Goal: Task Accomplishment & Management: Manage account settings

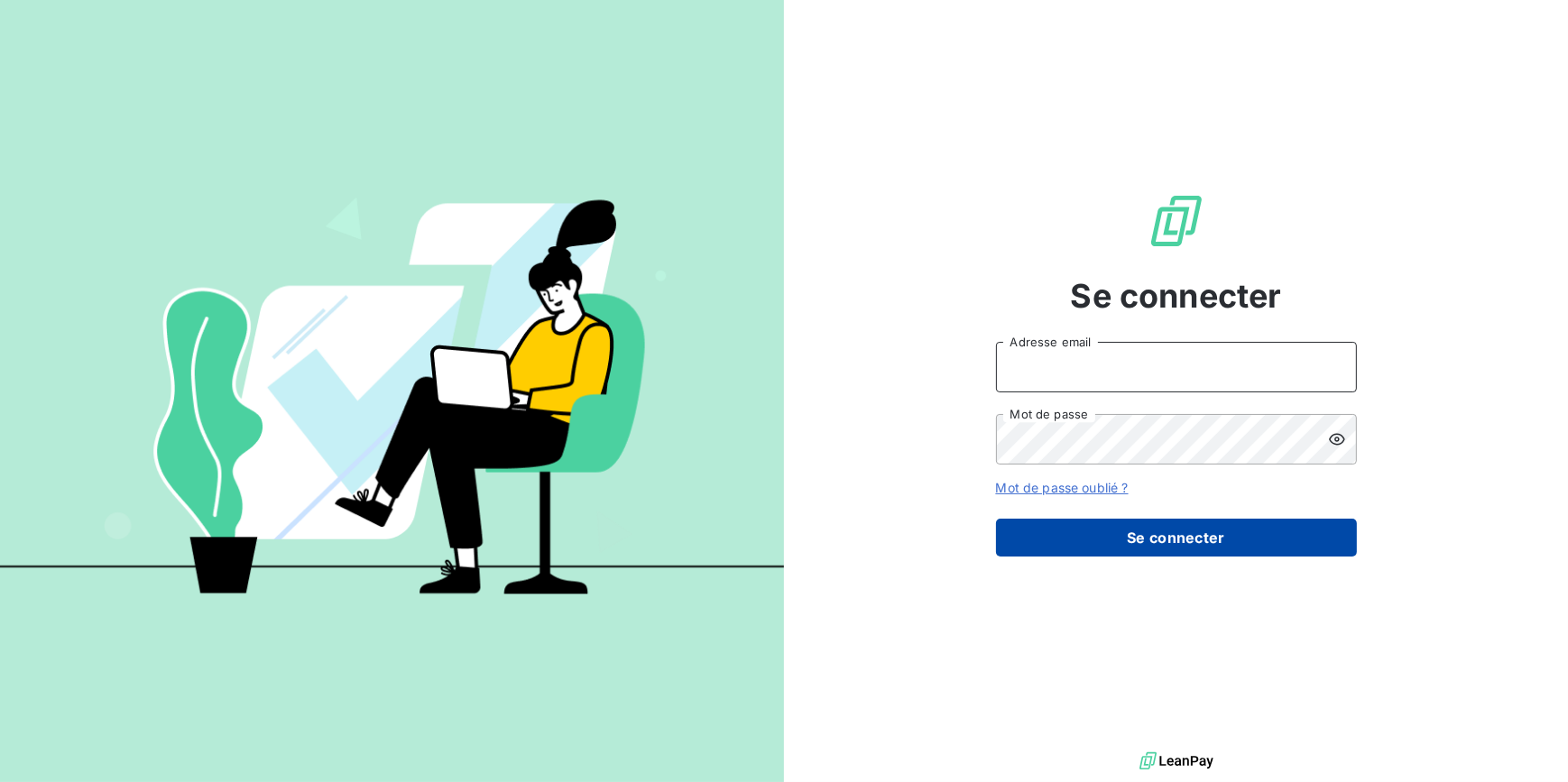
type input "[PERSON_NAME][EMAIL_ADDRESS][DOMAIN_NAME]"
click at [1091, 550] on button "Se connecter" at bounding box center [1176, 538] width 361 height 38
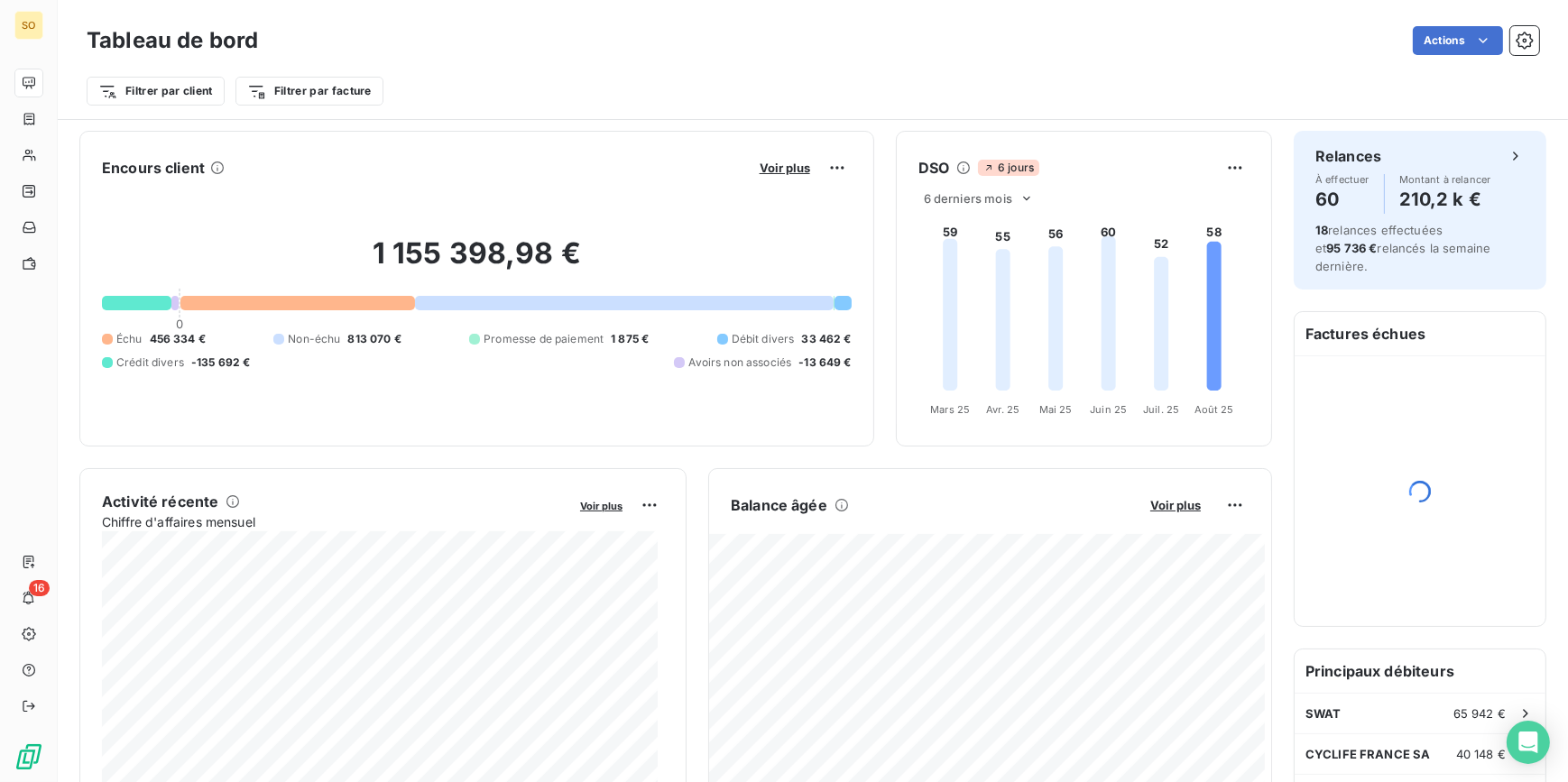
scroll to position [164, 0]
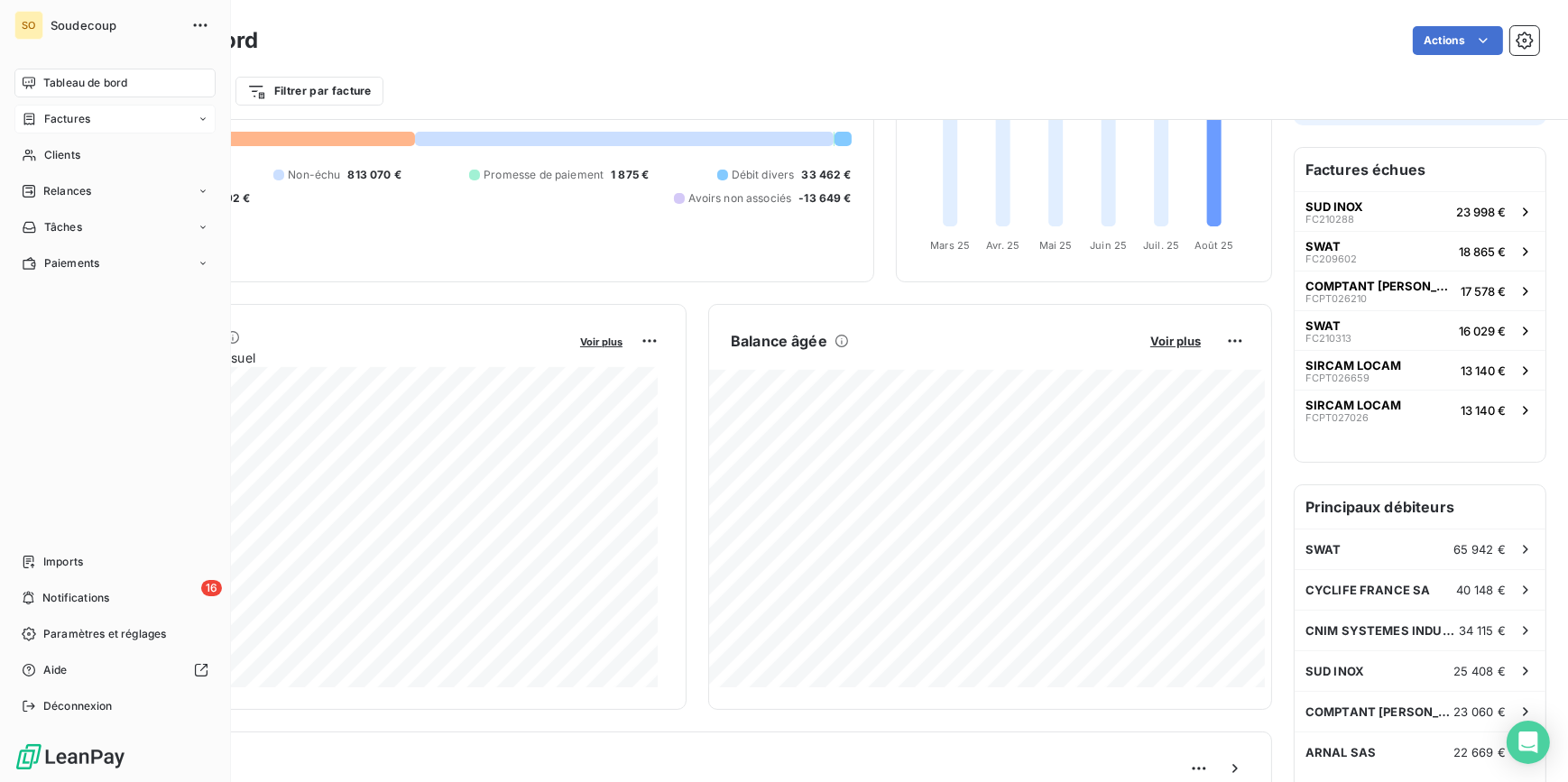
click at [50, 111] on span "Factures" at bounding box center [67, 119] width 46 height 16
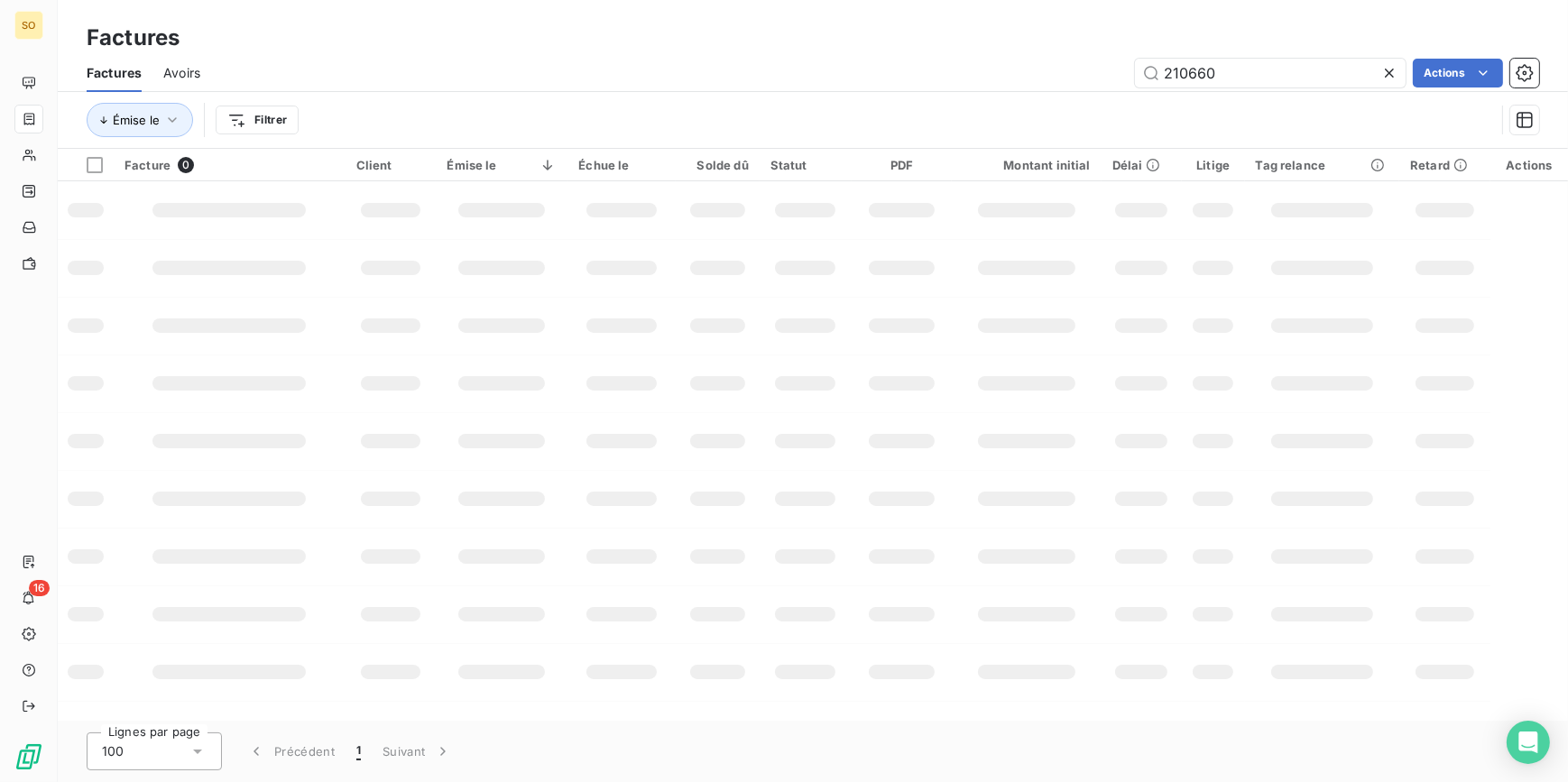
drag, startPoint x: 1172, startPoint y: 67, endPoint x: 1553, endPoint y: 76, distance: 381.1
click at [1424, 76] on div "210660 Actions" at bounding box center [880, 73] width 1317 height 29
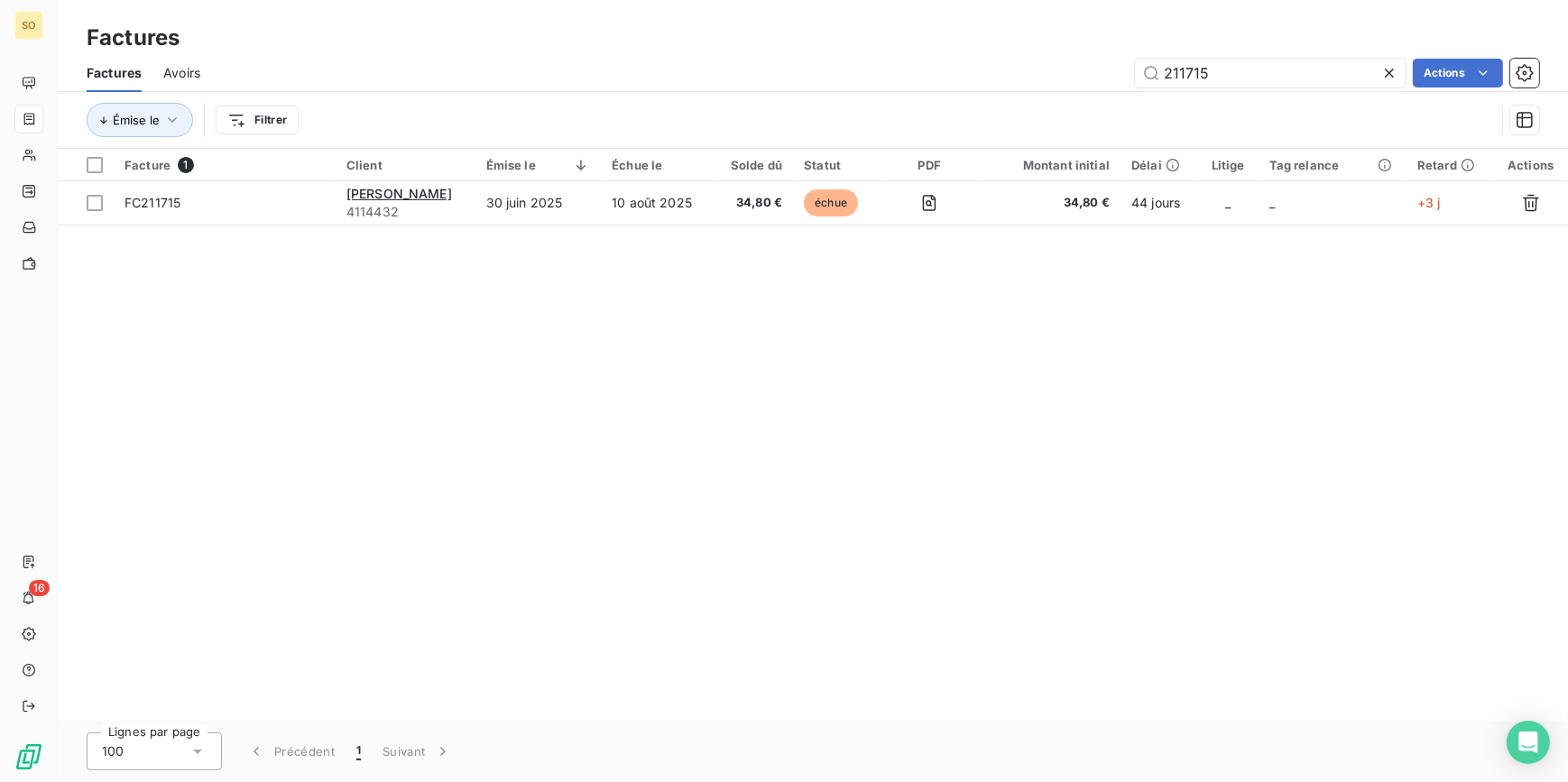
type input "211715"
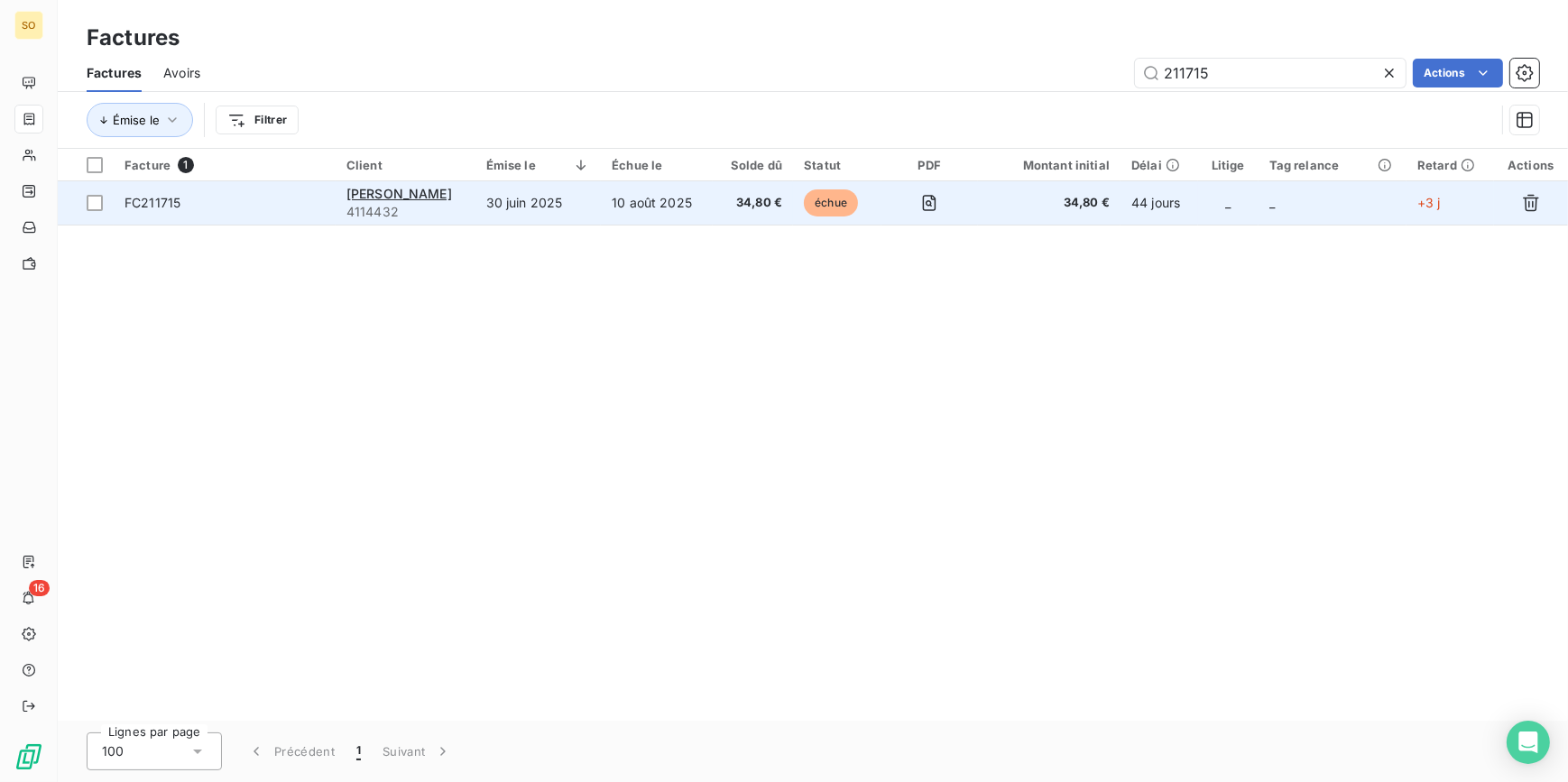
click at [814, 210] on span "échue" at bounding box center [830, 203] width 54 height 27
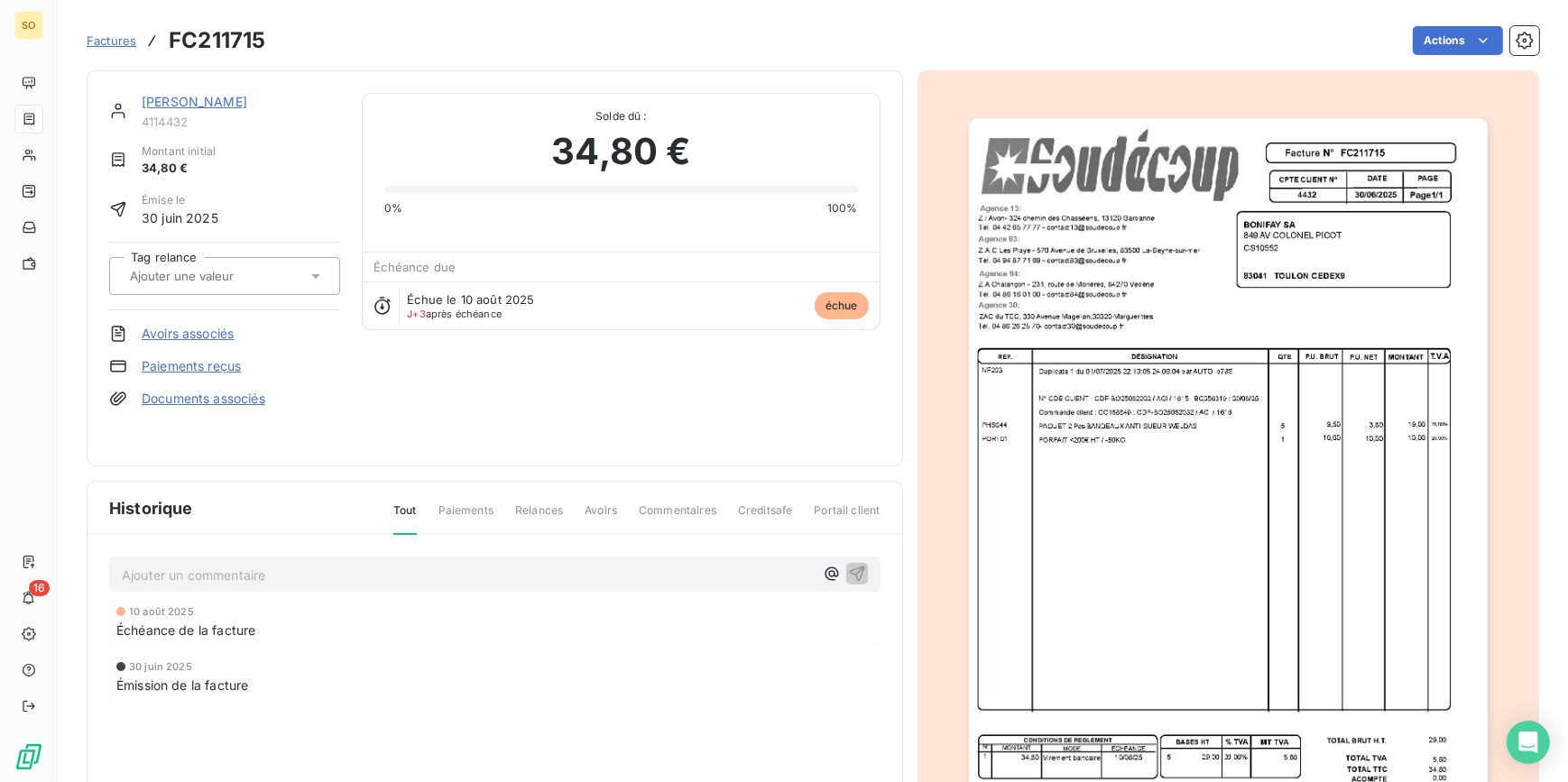
click at [1415, 40] on html "SO 16 Factures FC211715 Actions [PERSON_NAME] 4114432 Montant initial 34,80 € É…" at bounding box center [784, 391] width 1568 height 782
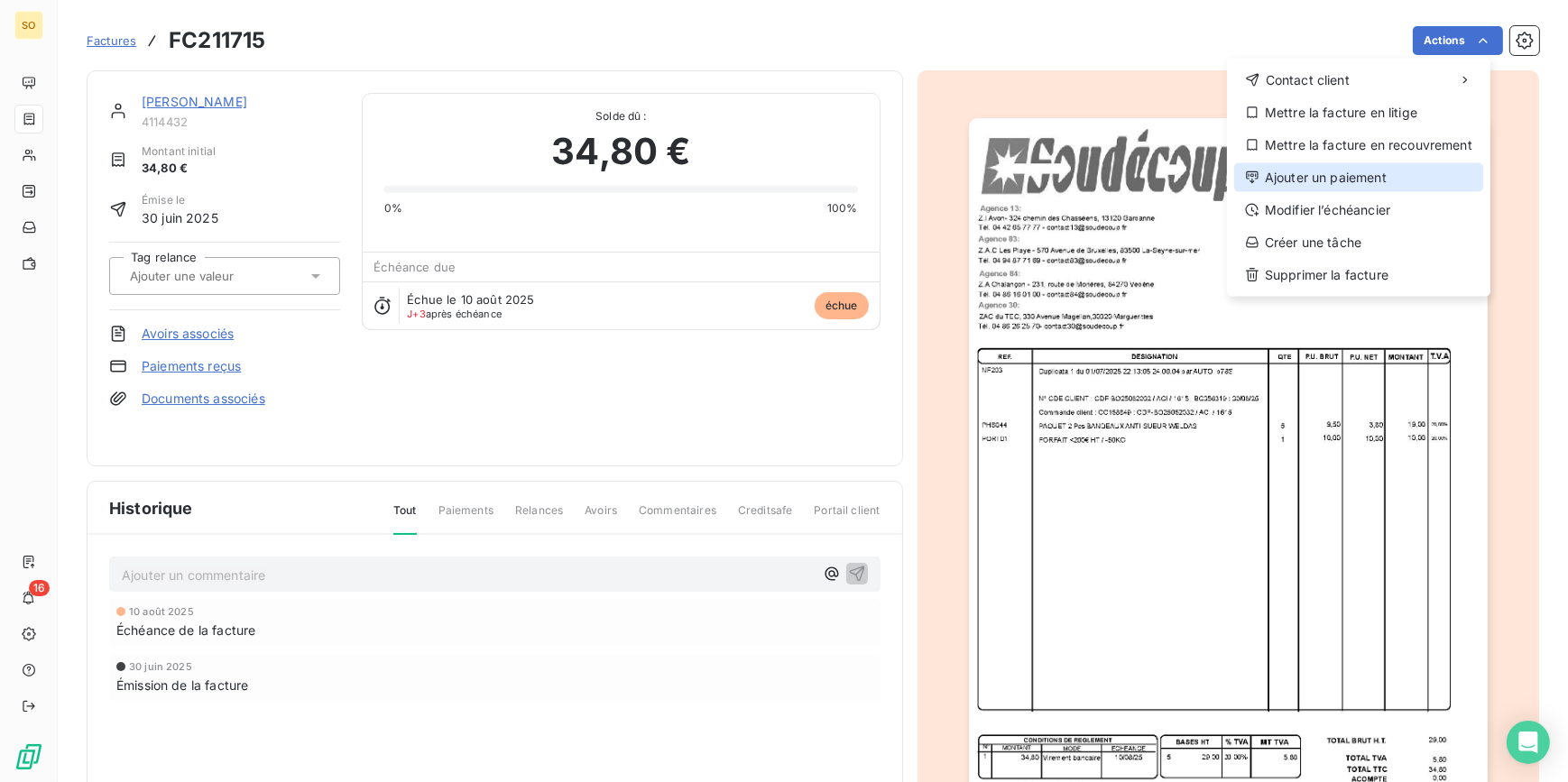
click at [1286, 178] on div "Ajouter un paiement" at bounding box center [1358, 178] width 249 height 29
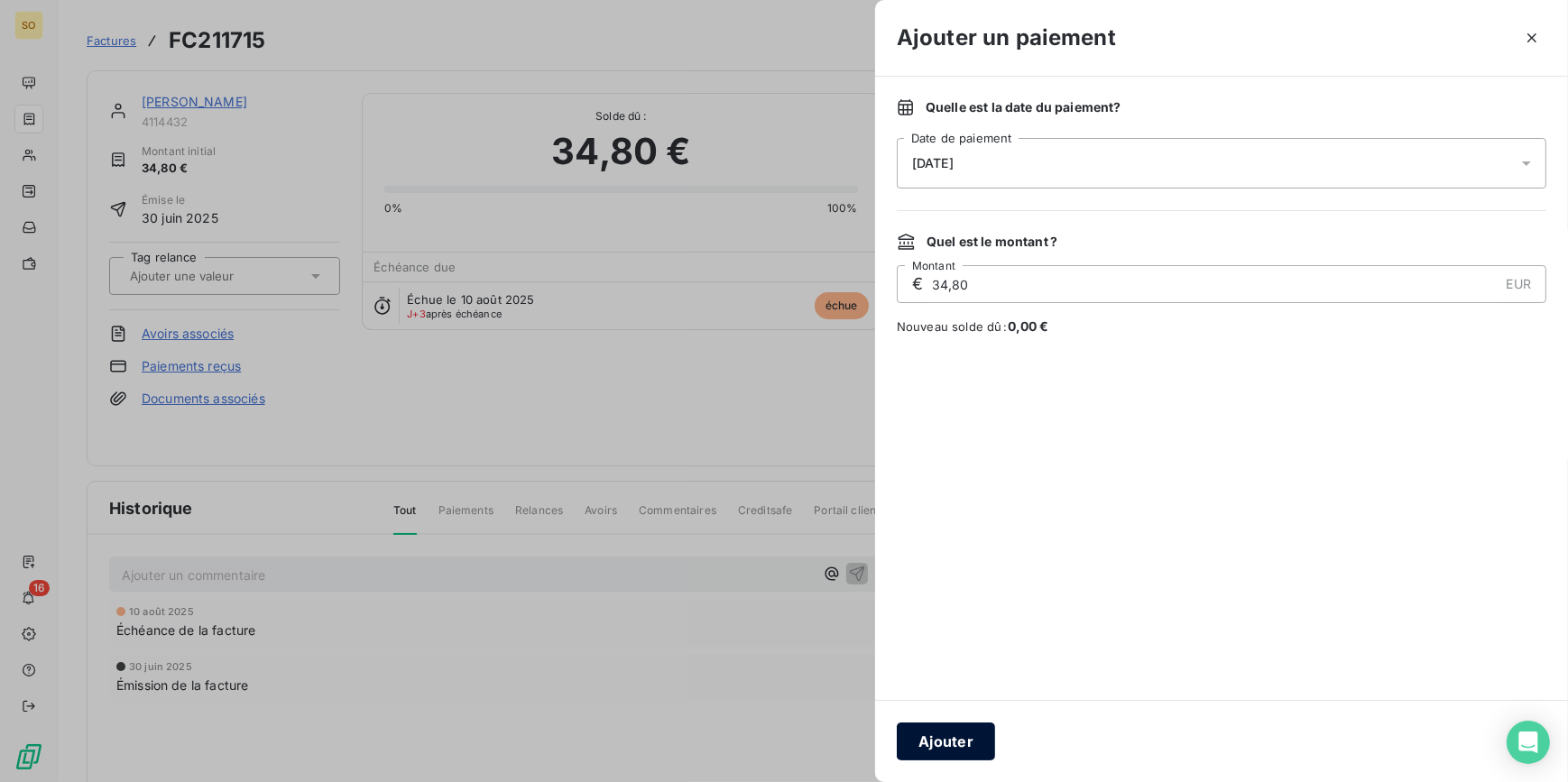
click at [932, 746] on button "Ajouter" at bounding box center [946, 742] width 98 height 38
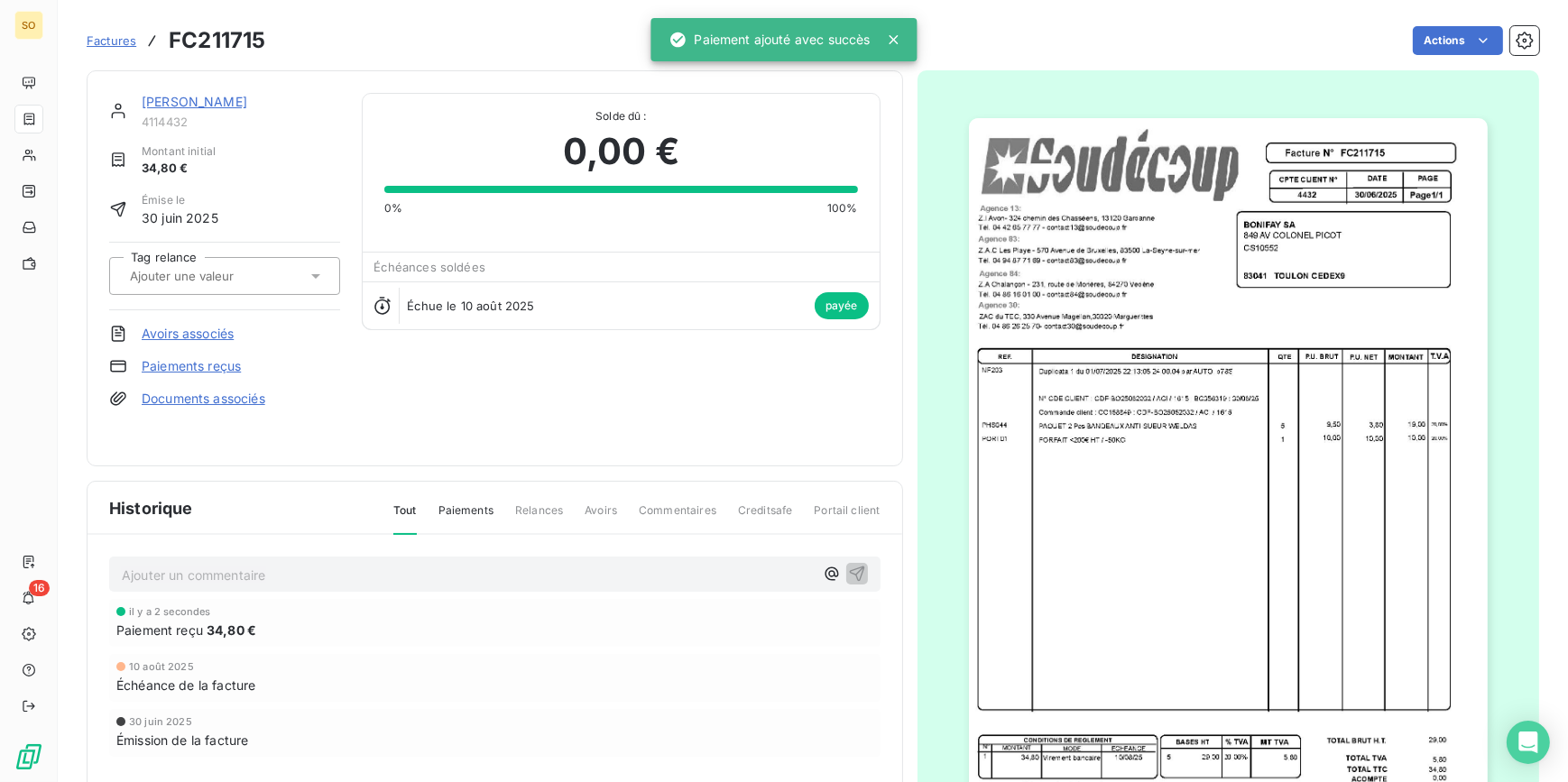
click at [126, 38] on span "Factures" at bounding box center [111, 41] width 49 height 15
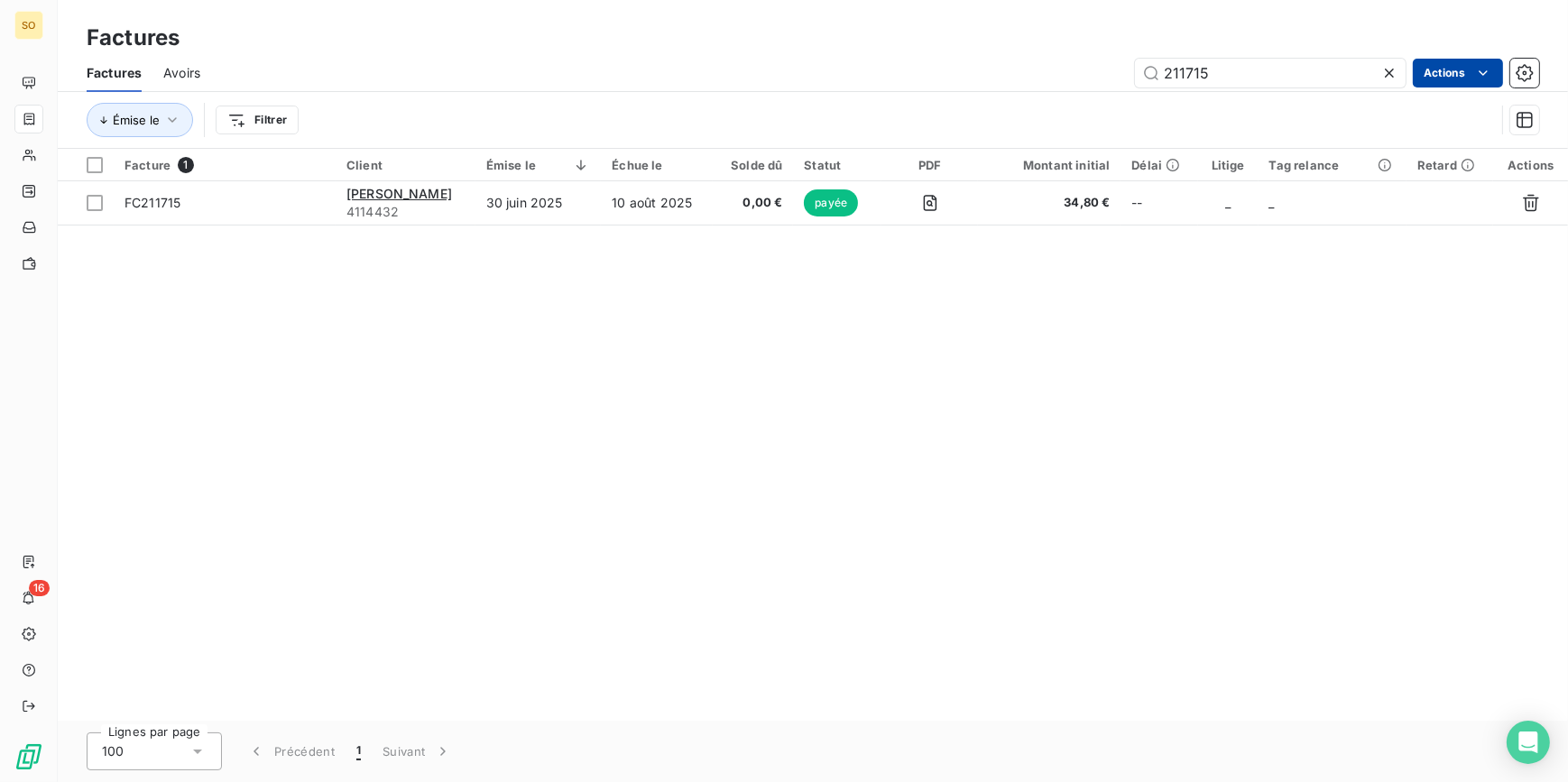
drag, startPoint x: 1181, startPoint y: 73, endPoint x: 1452, endPoint y: 86, distance: 271.3
click at [1270, 85] on input "211715" at bounding box center [1270, 73] width 271 height 29
type input "209409"
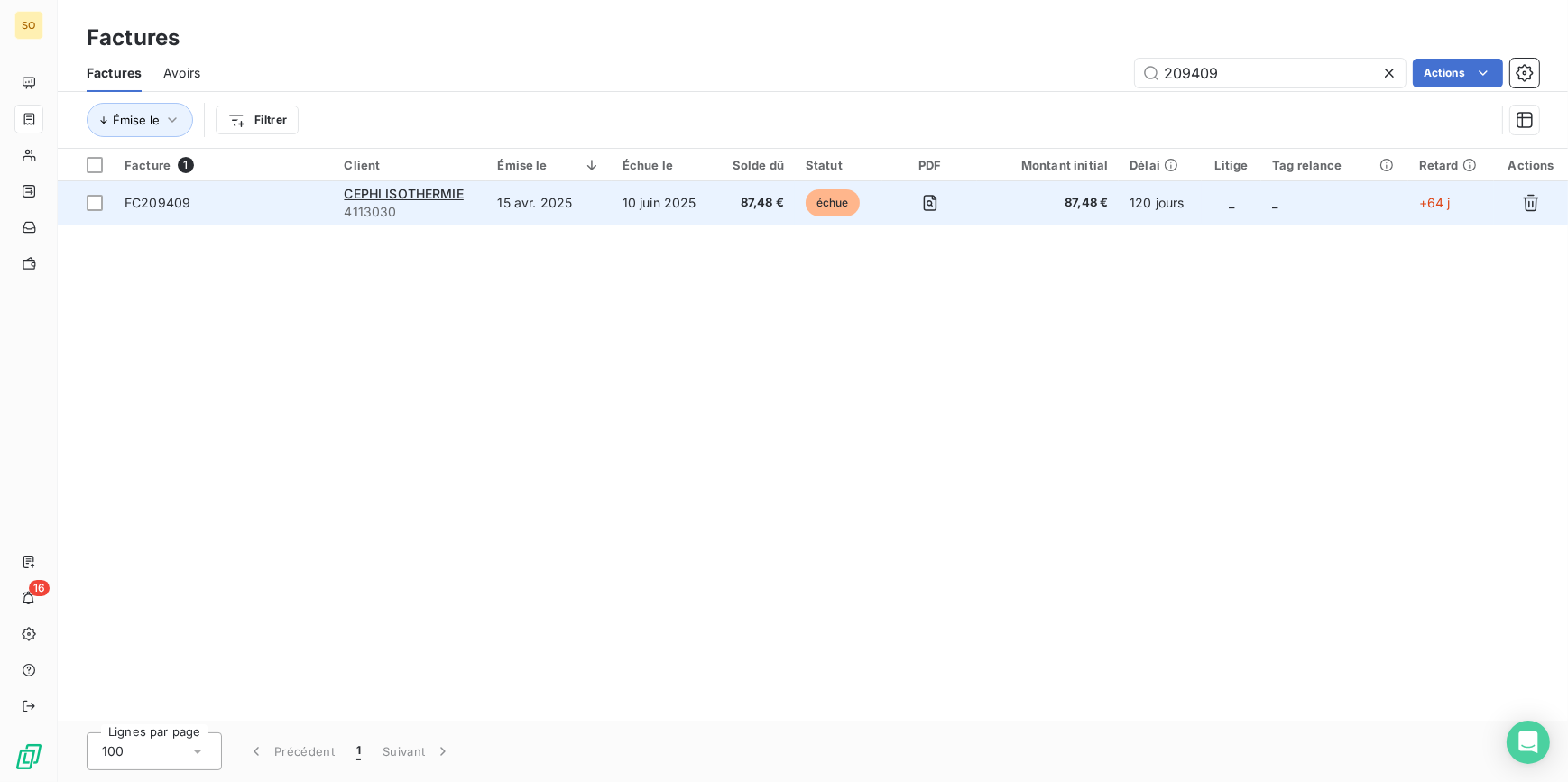
click at [824, 199] on span "échue" at bounding box center [832, 203] width 54 height 27
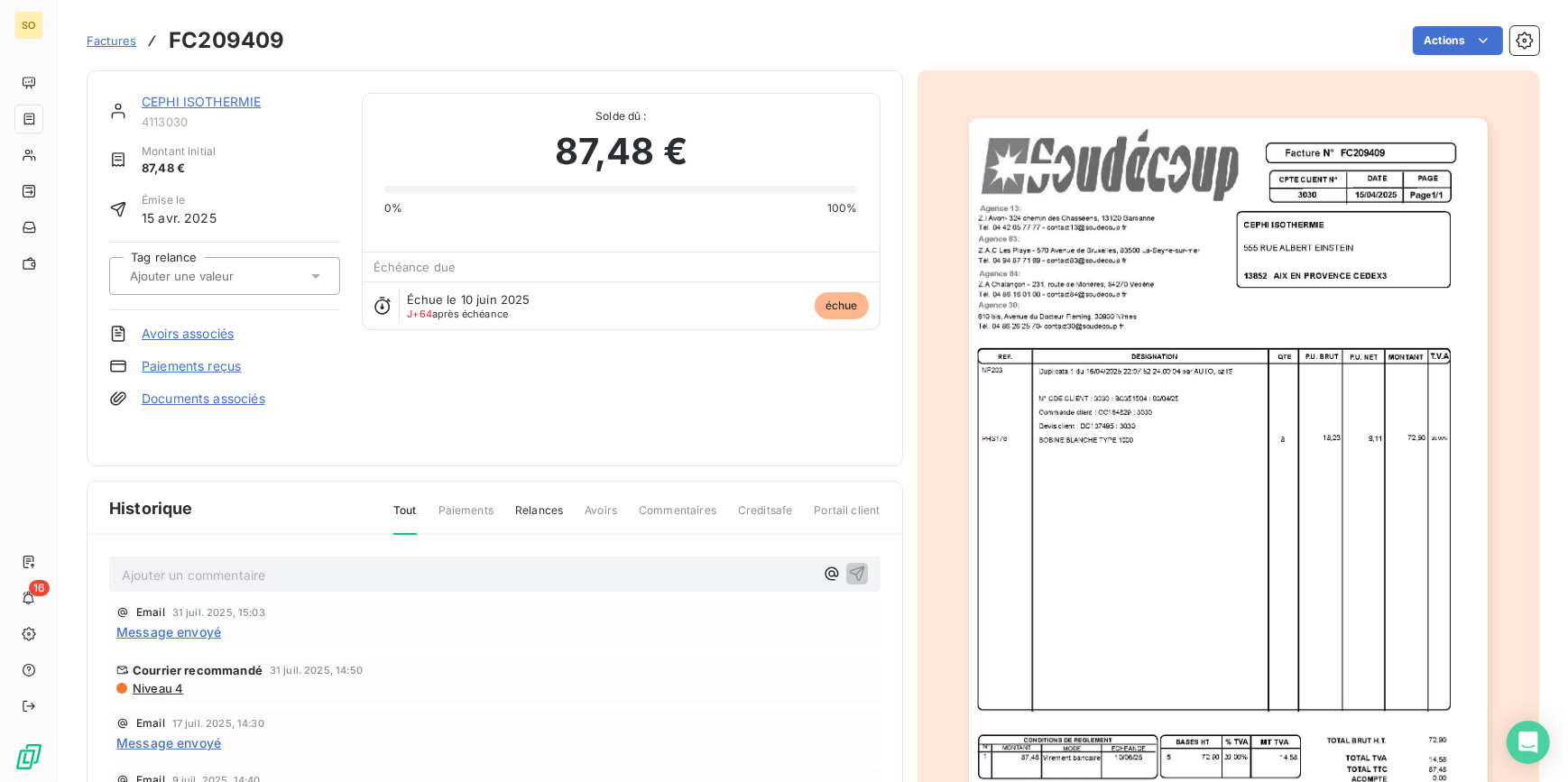
click at [1492, 55] on div "Factures FC209409 Actions" at bounding box center [812, 41] width 1452 height 38
click at [1416, 39] on html "SO 16 Factures FC209409 Actions CEPHI ISOTHERMIE 4113030 Montant initial 87,48 …" at bounding box center [784, 391] width 1568 height 782
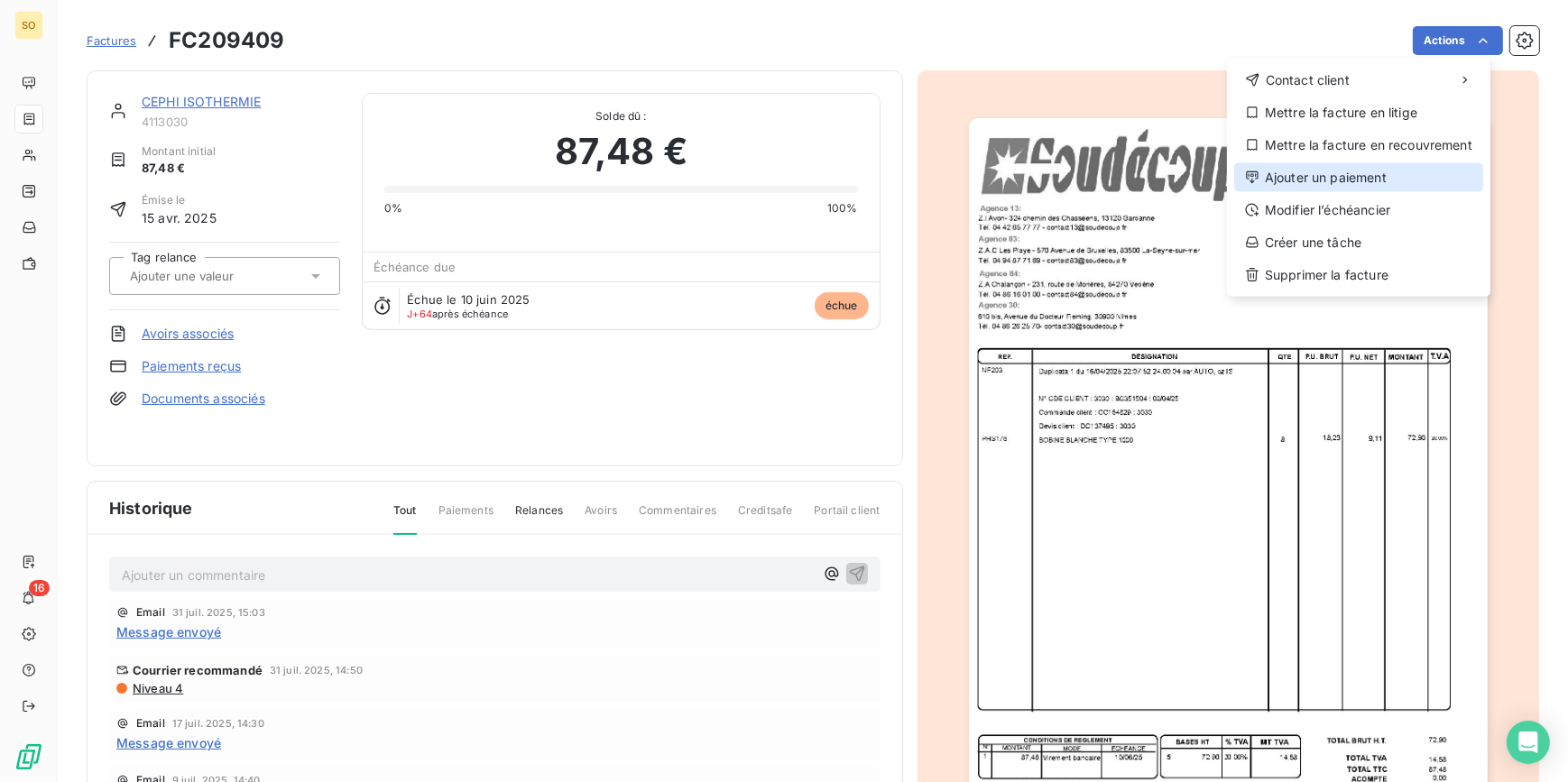
click at [1352, 171] on div "Ajouter un paiement" at bounding box center [1358, 178] width 249 height 29
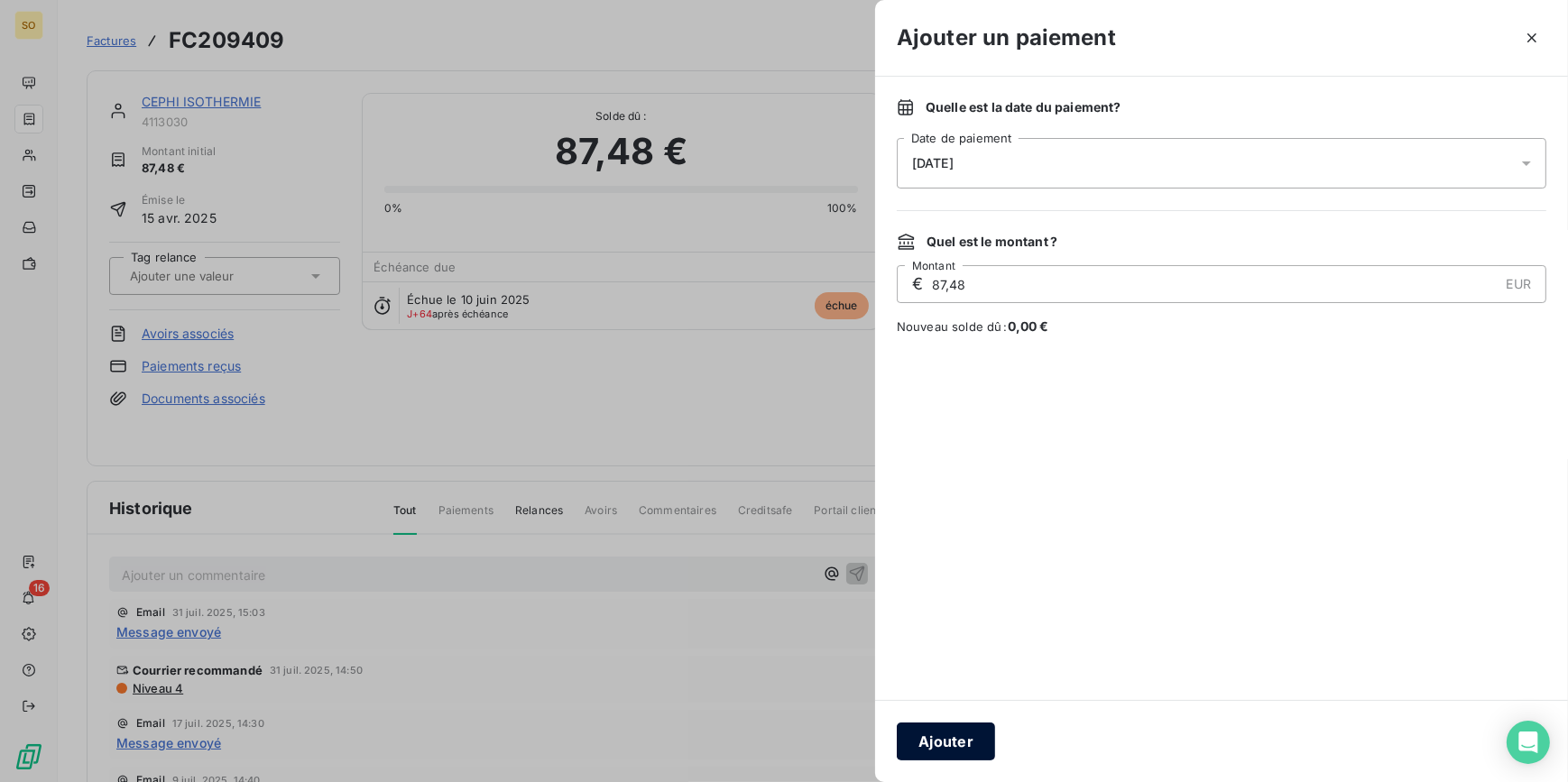
click at [973, 725] on button "Ajouter" at bounding box center [946, 742] width 98 height 38
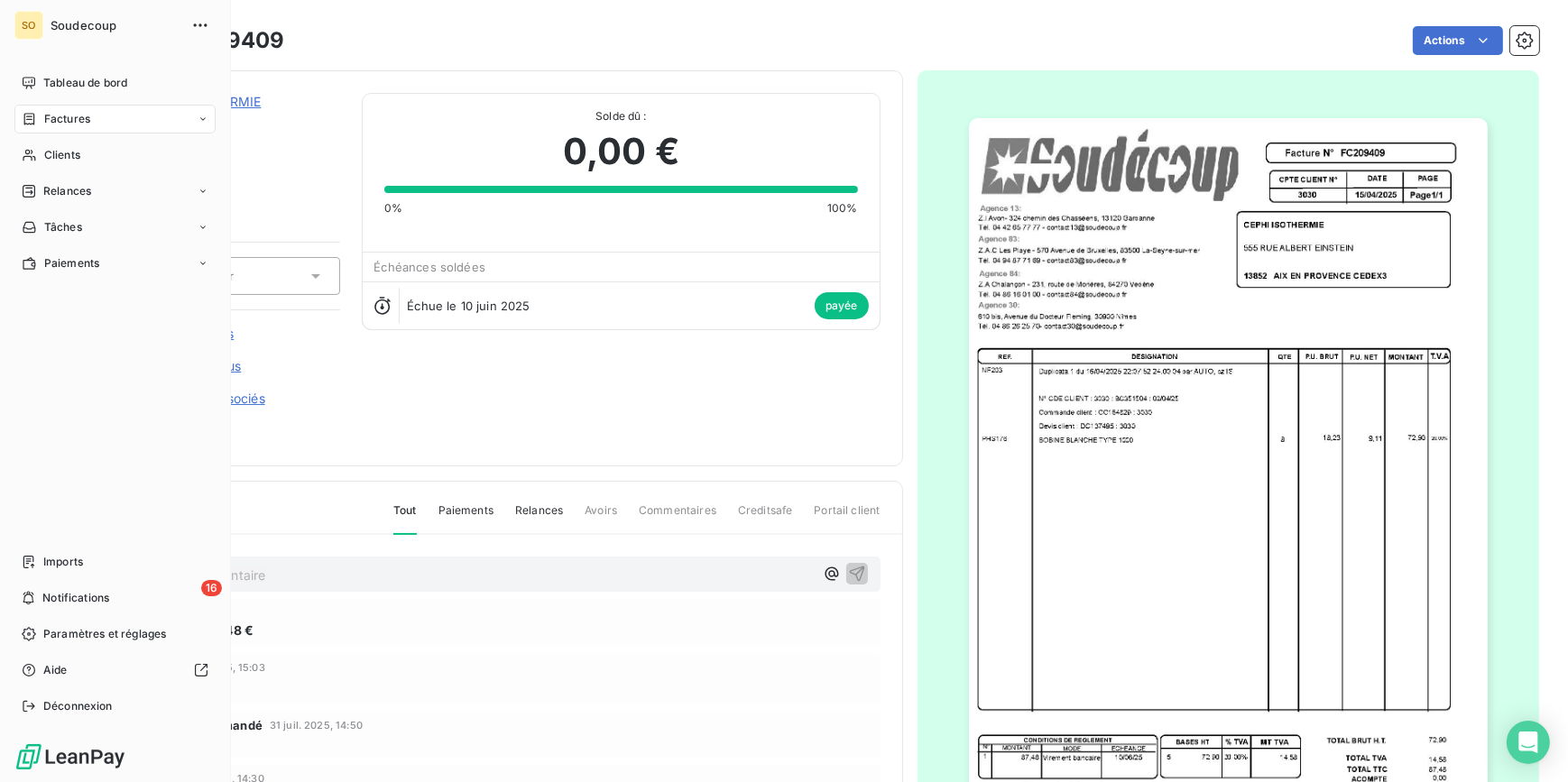
click at [58, 115] on span "Factures" at bounding box center [67, 119] width 46 height 16
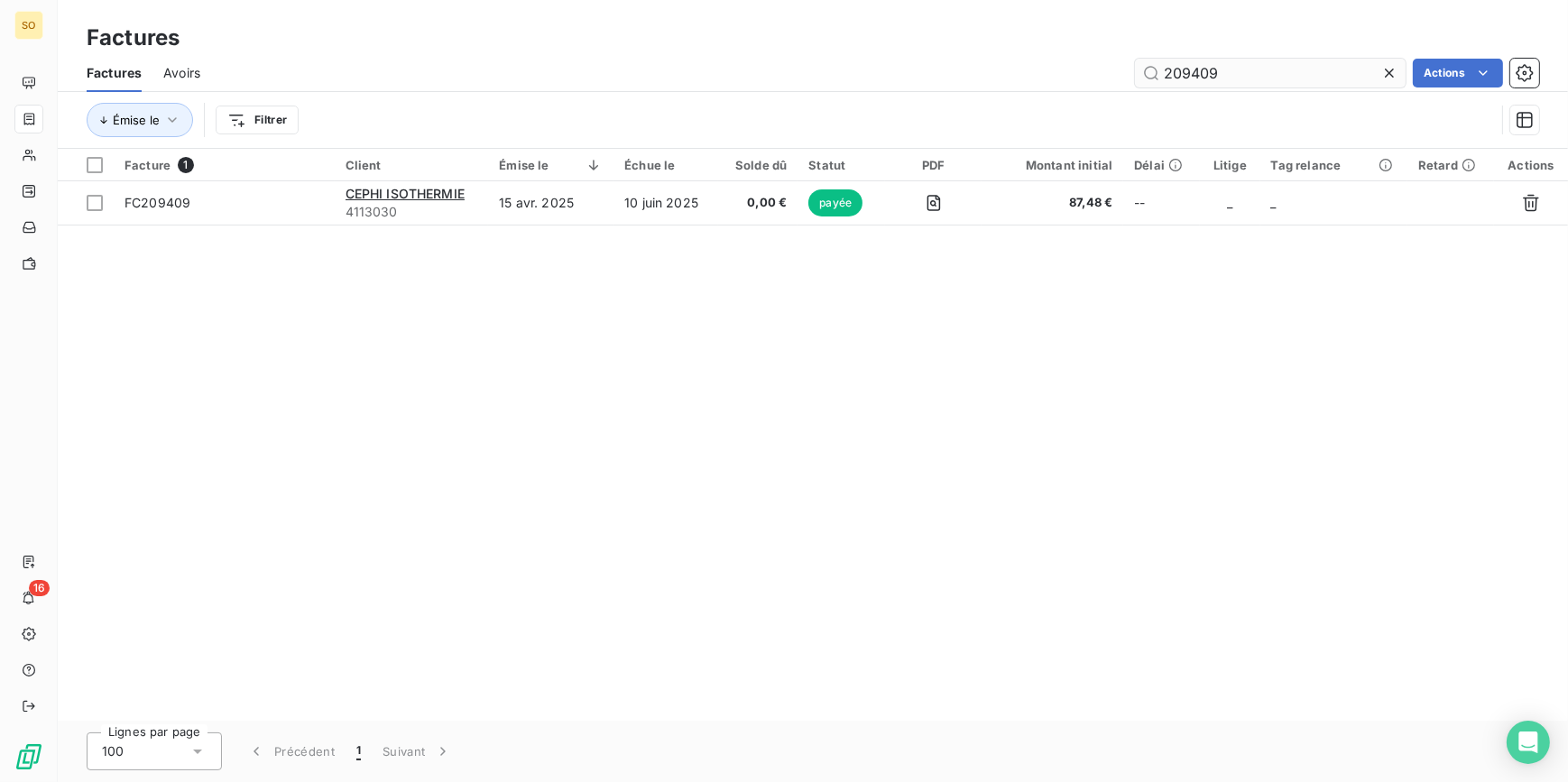
drag, startPoint x: 1174, startPoint y: 74, endPoint x: 1341, endPoint y: 81, distance: 167.1
click at [1308, 81] on input "209409" at bounding box center [1270, 73] width 271 height 29
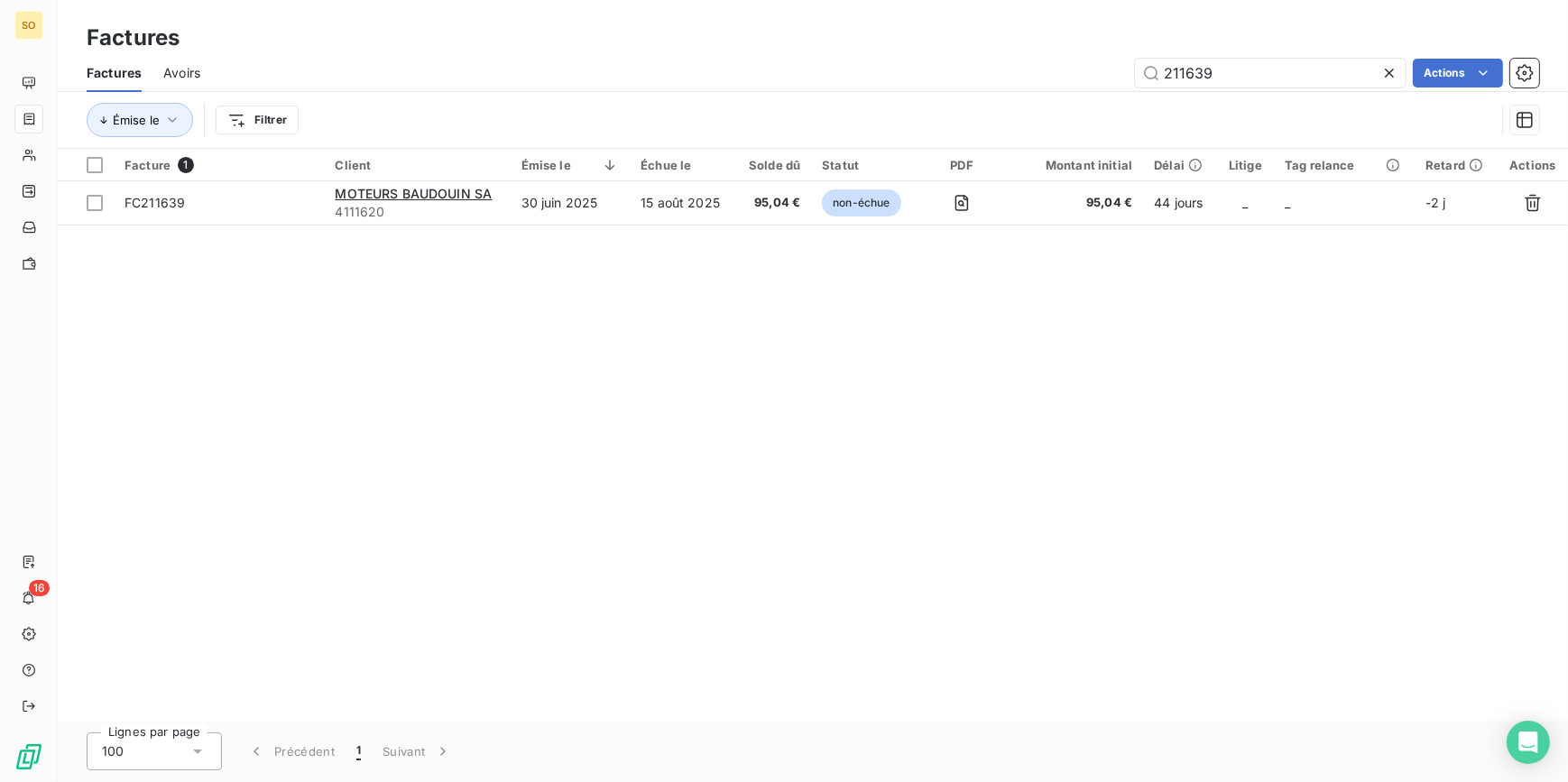
type input "211639"
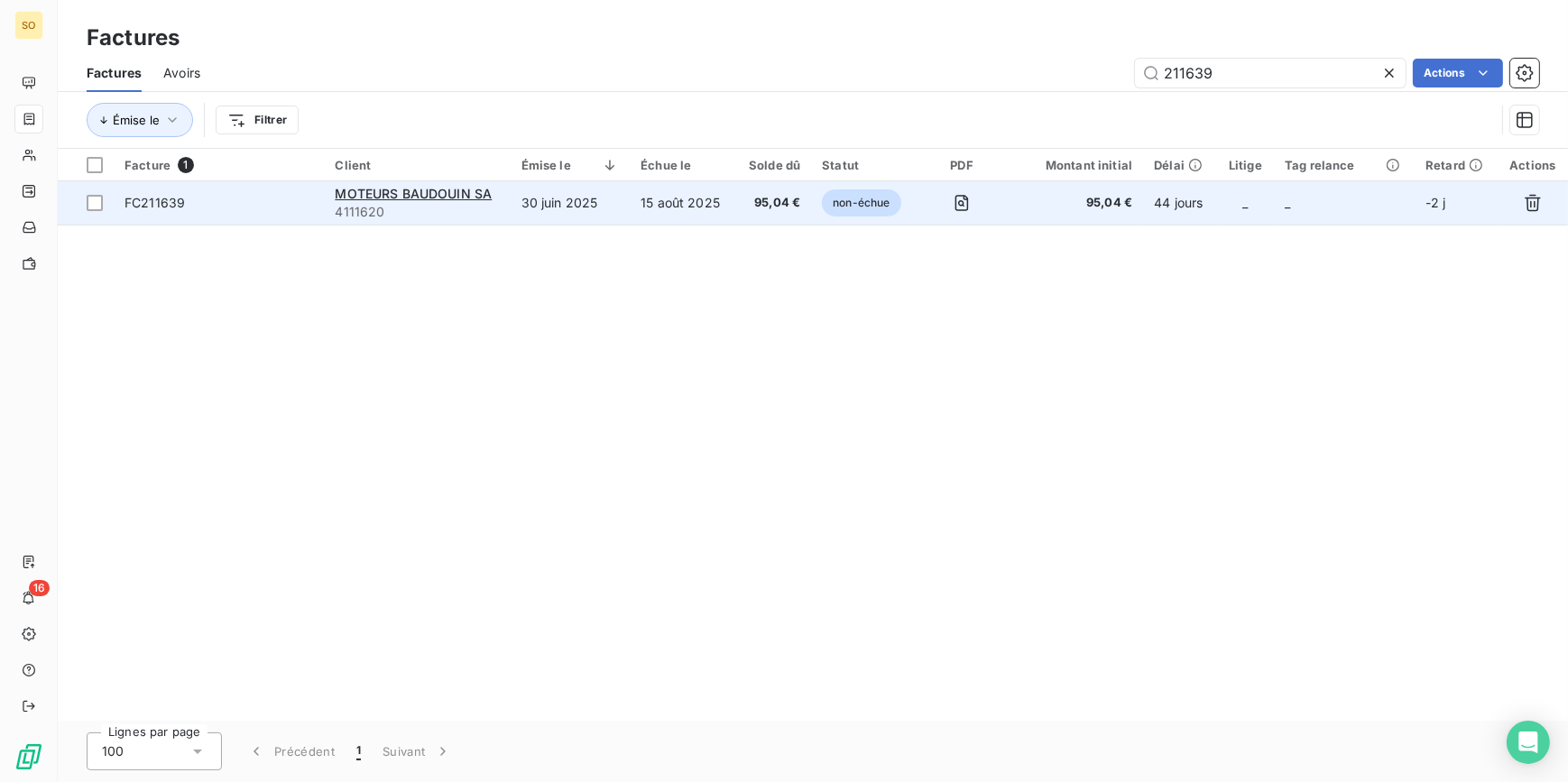
click at [869, 206] on span "non-échue" at bounding box center [861, 203] width 78 height 27
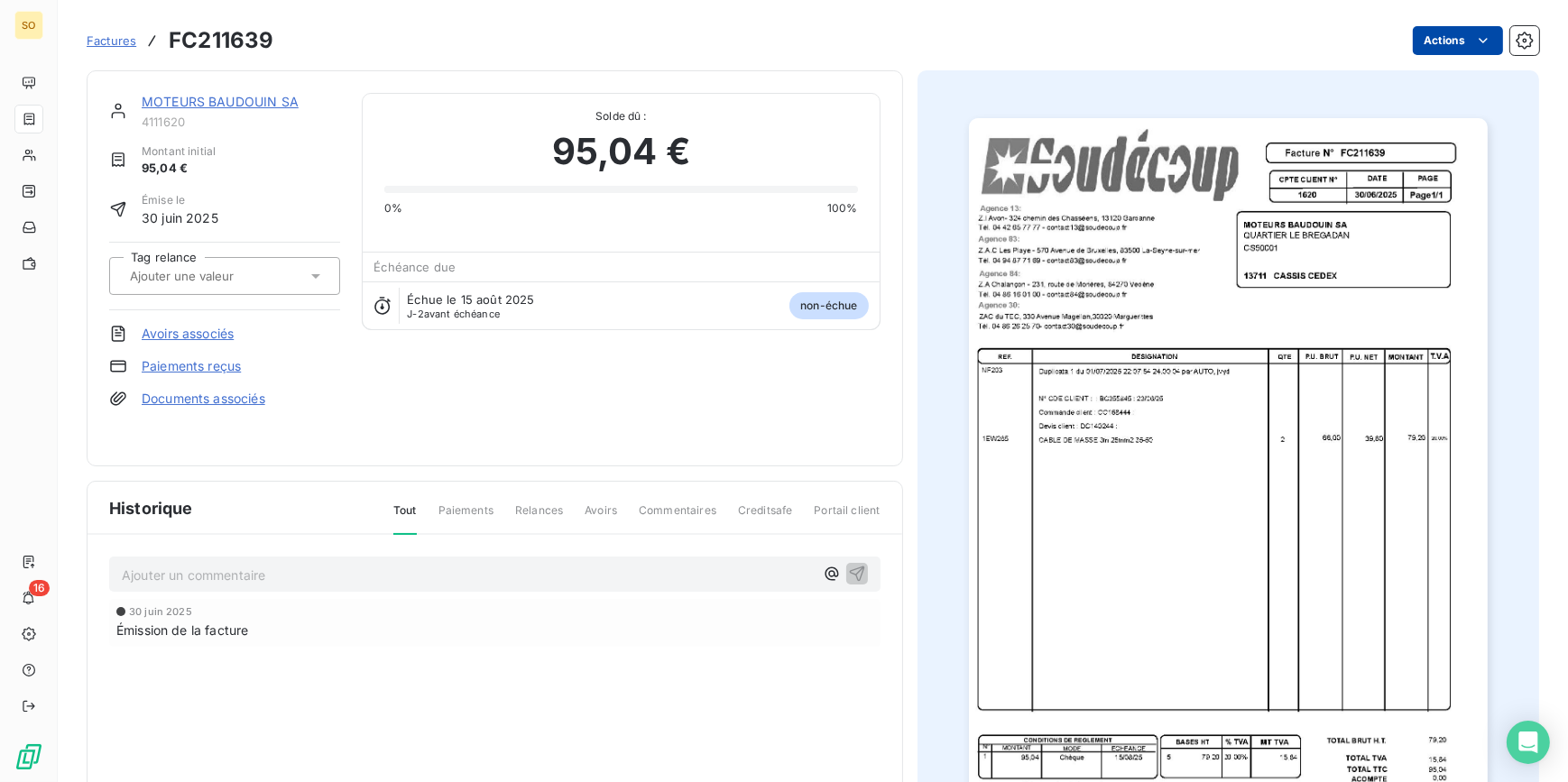
click at [1418, 38] on html "SO 16 Factures FC211639 Actions MOTEURS BAUDOUIN SA 4111620 Montant initial 95,…" at bounding box center [784, 391] width 1568 height 782
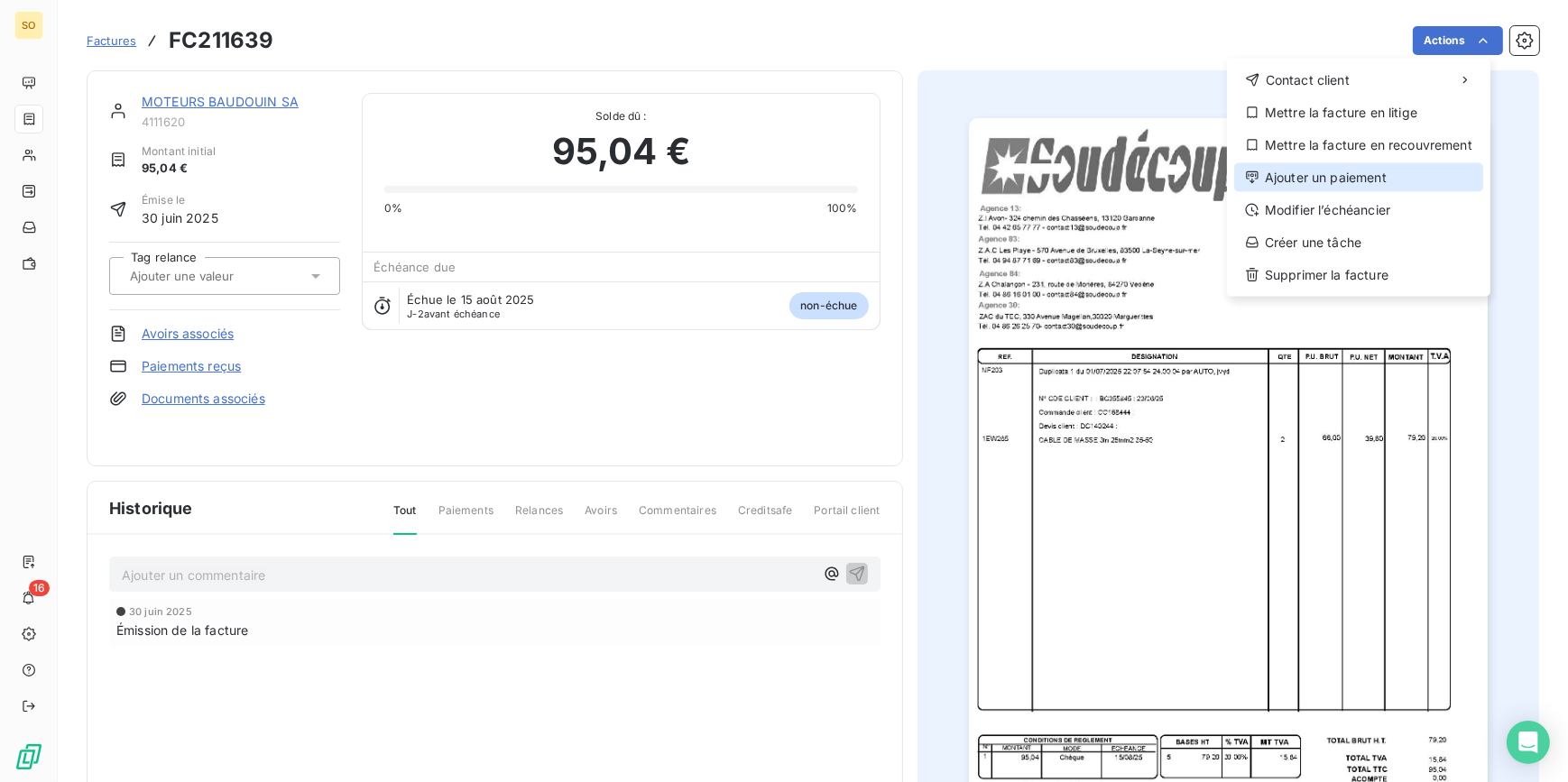
click at [1293, 173] on div "Ajouter un paiement" at bounding box center [1358, 178] width 249 height 29
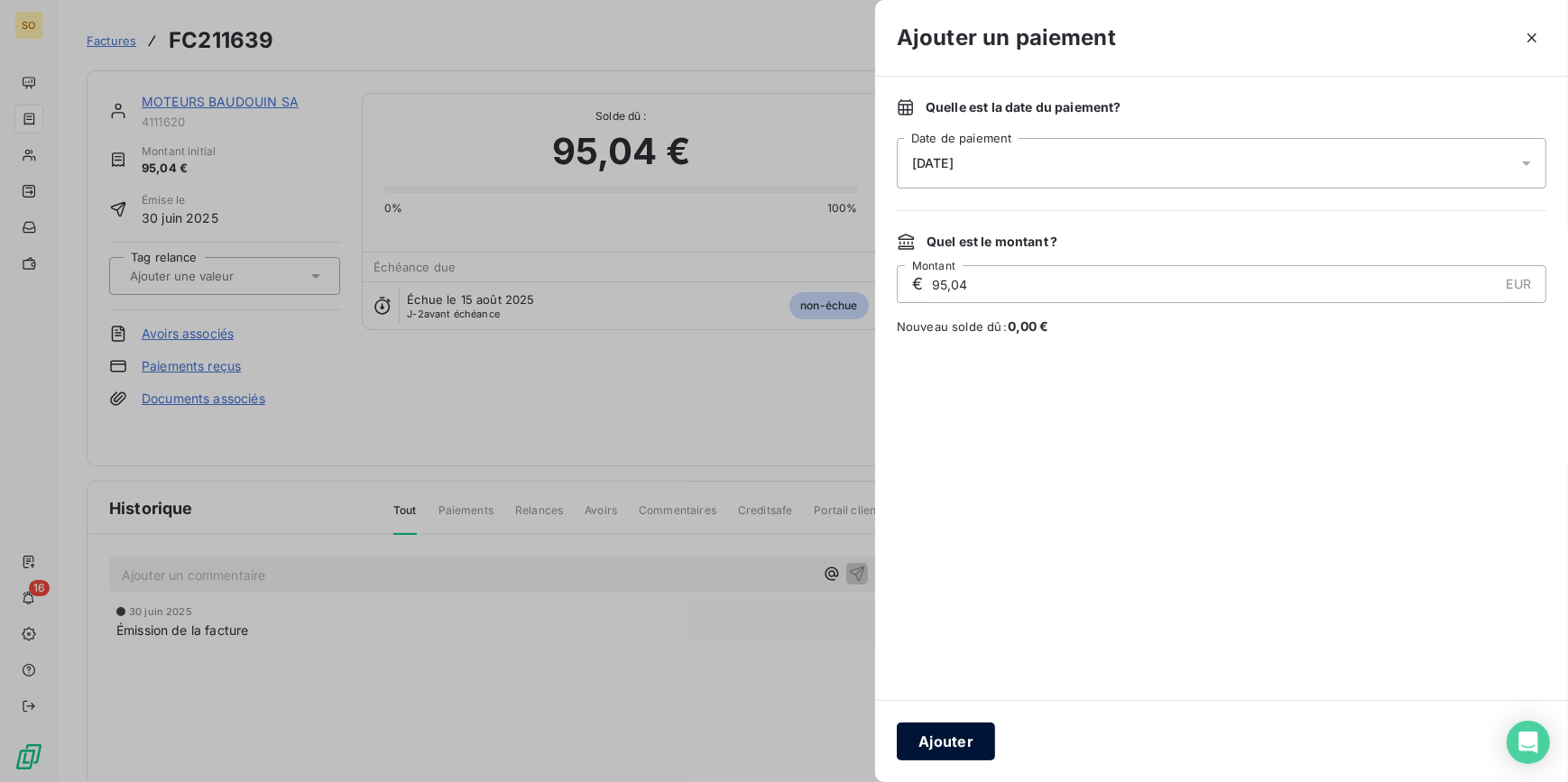
click at [944, 731] on button "Ajouter" at bounding box center [946, 742] width 98 height 38
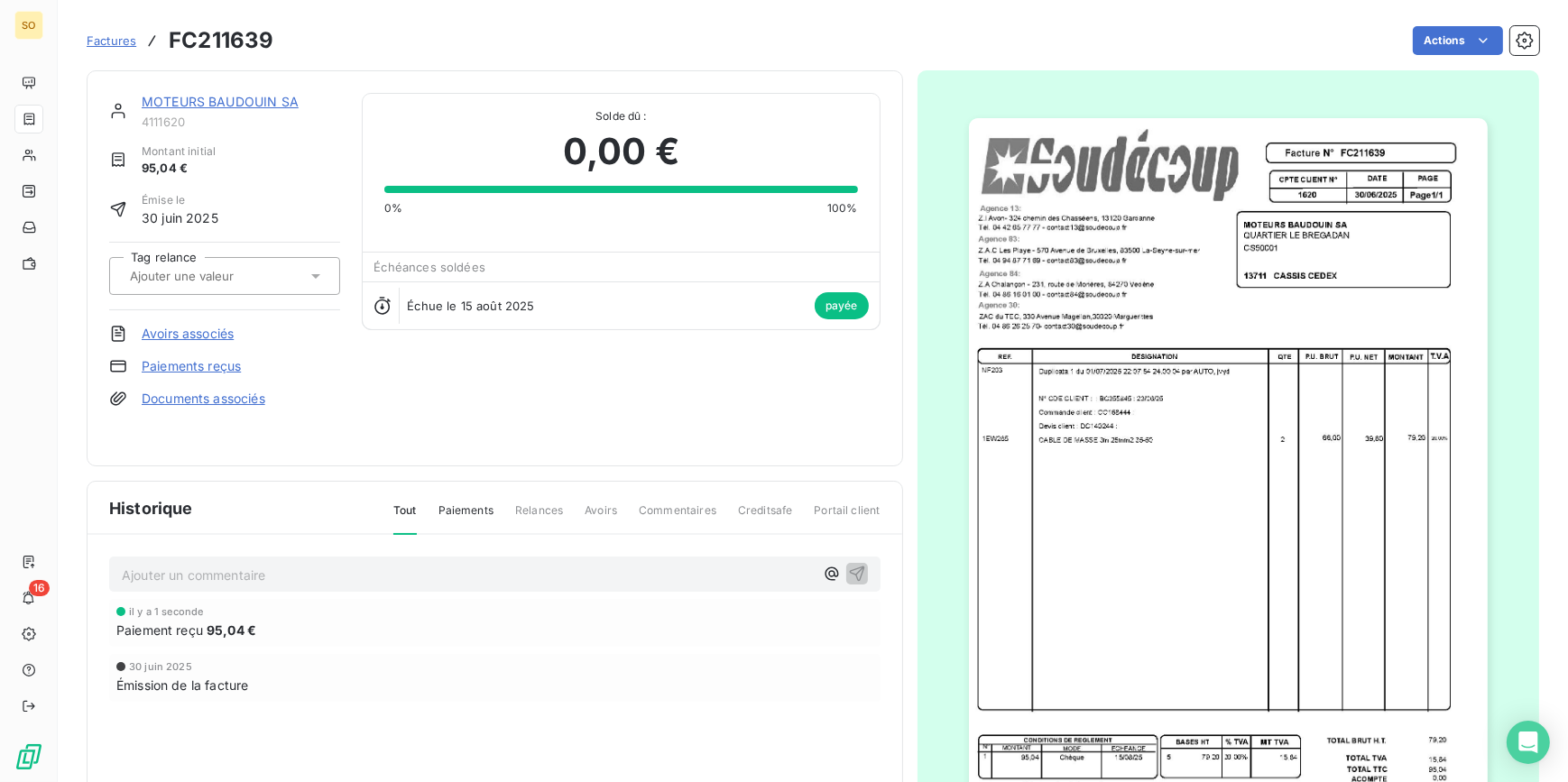
scroll to position [1, 0]
click at [107, 41] on span "Factures" at bounding box center [111, 41] width 49 height 15
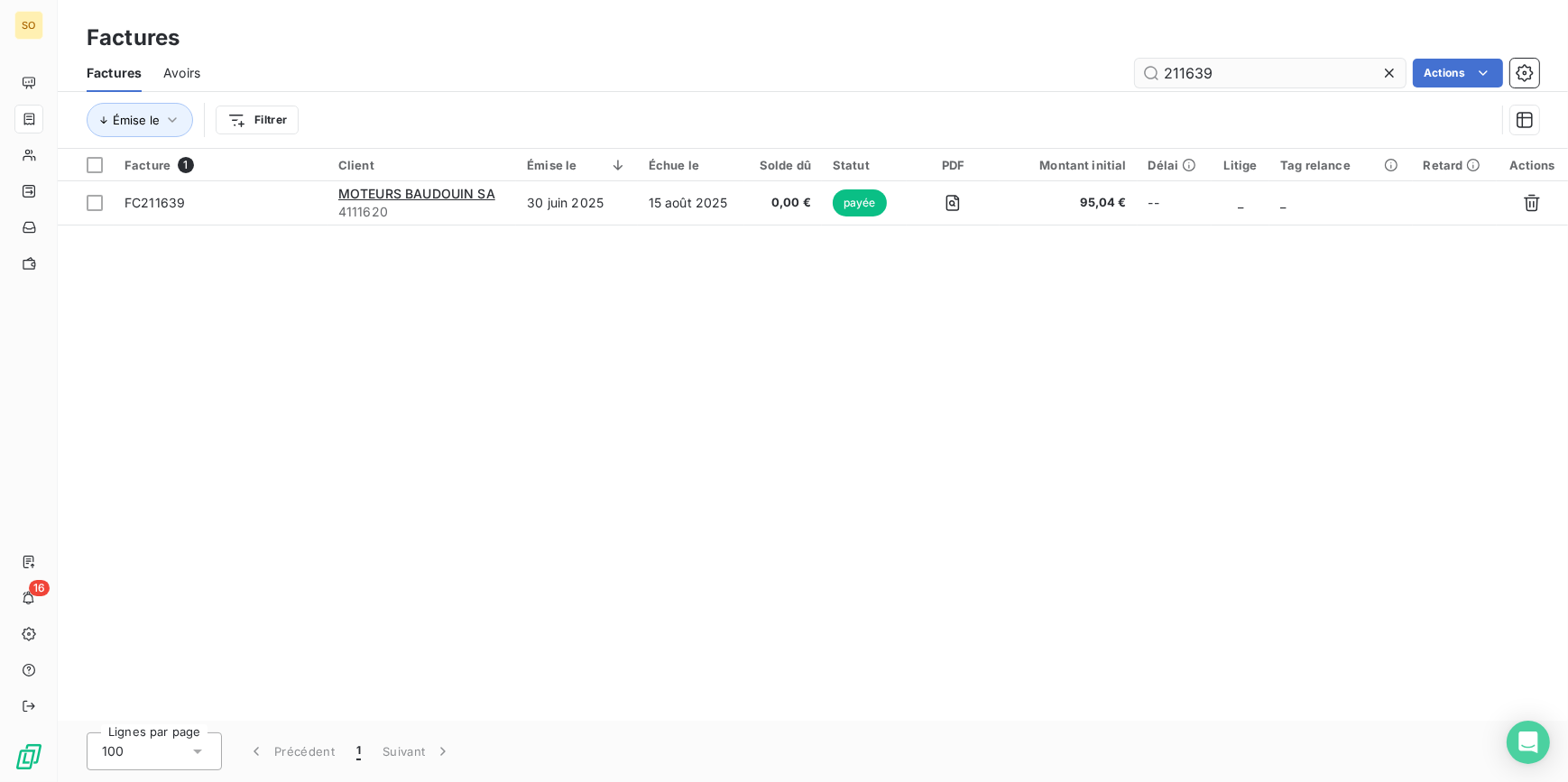
drag, startPoint x: 1173, startPoint y: 67, endPoint x: 1510, endPoint y: 59, distance: 337.1
click at [1391, 69] on div "211639" at bounding box center [1270, 73] width 271 height 29
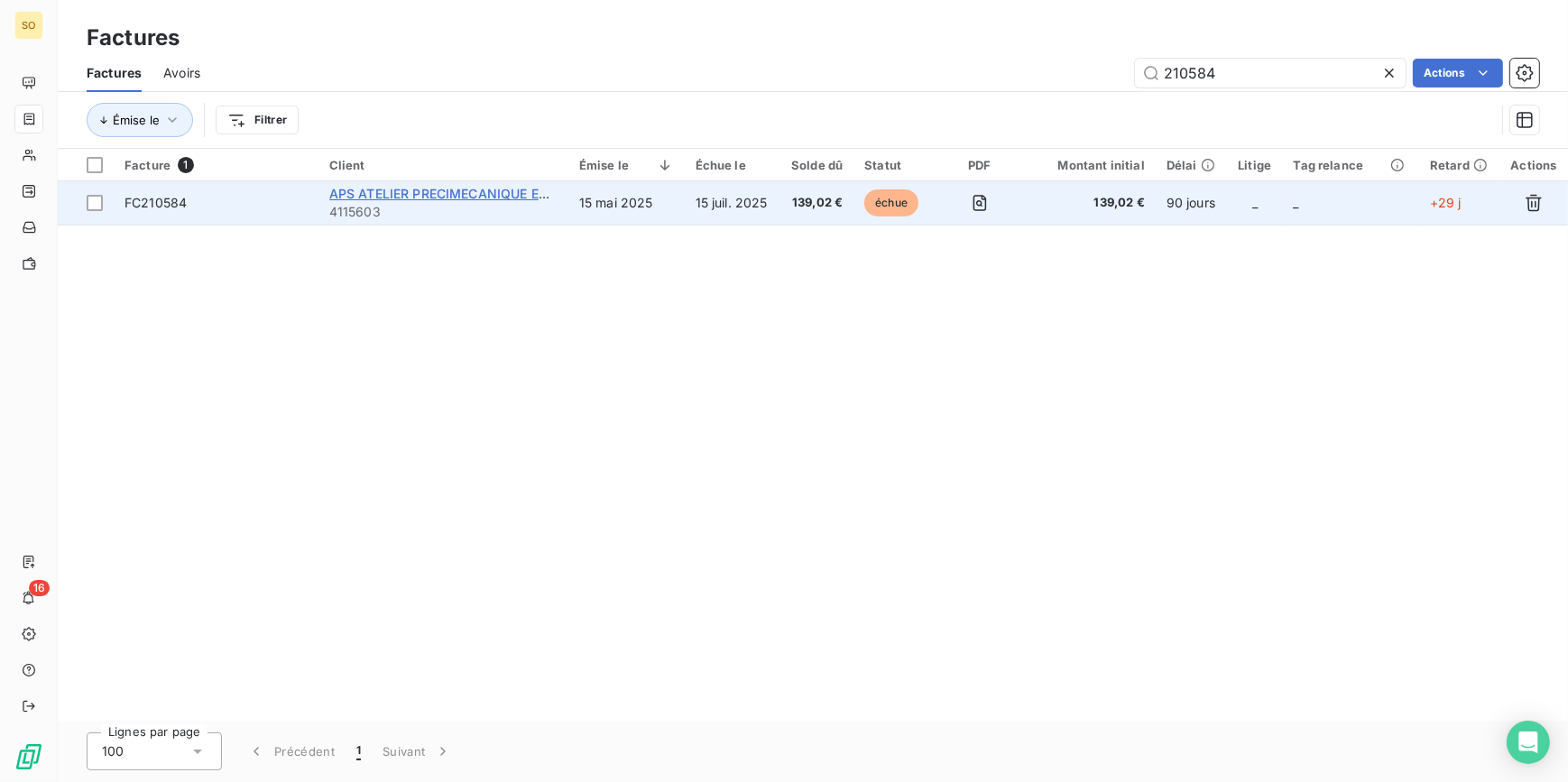
type input "210584"
click at [449, 190] on span "APS ATELIER PRECIMECANIQUE ET SOUDURE" at bounding box center [470, 193] width 284 height 15
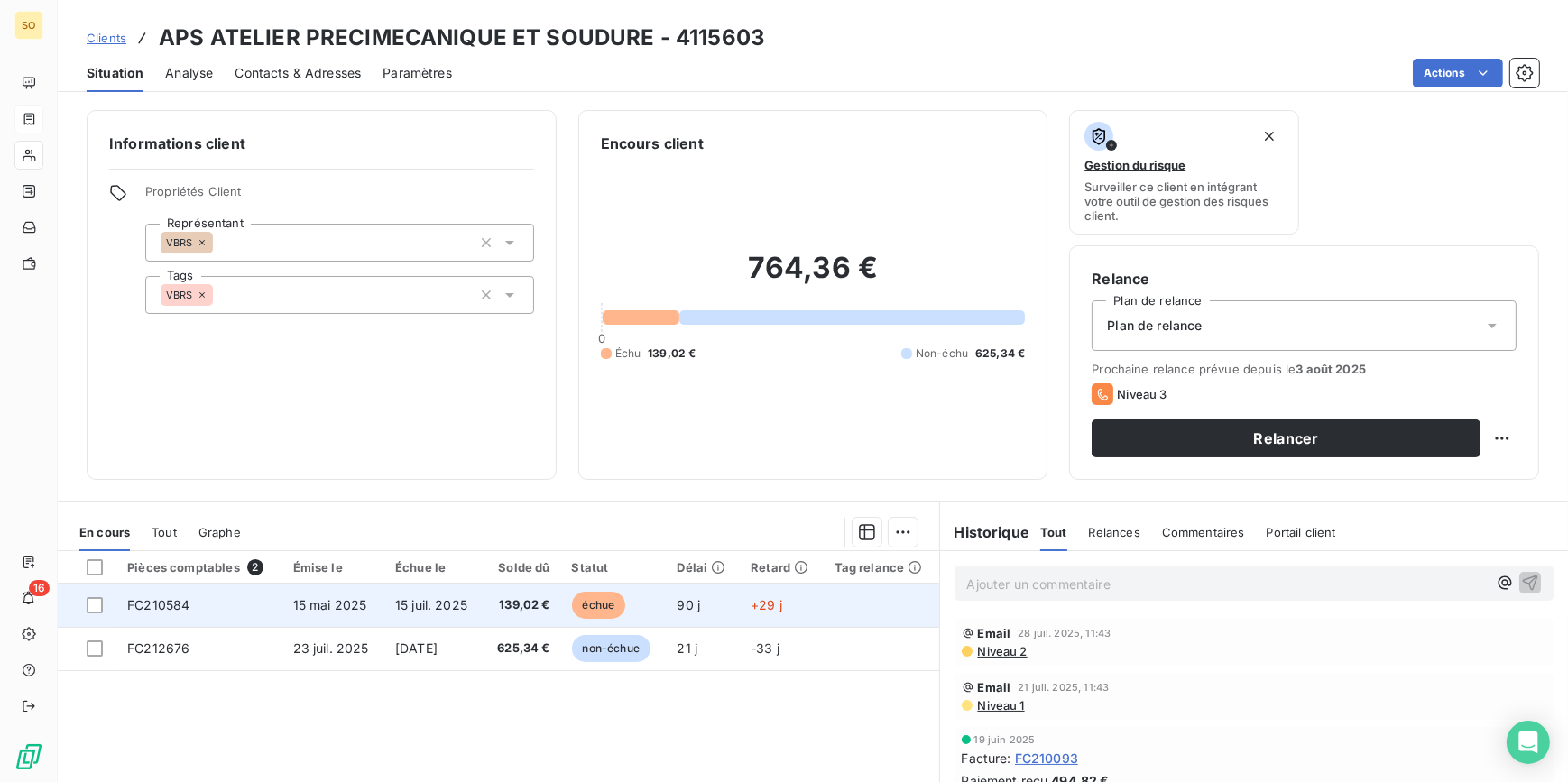
click at [593, 604] on span "échue" at bounding box center [598, 605] width 54 height 27
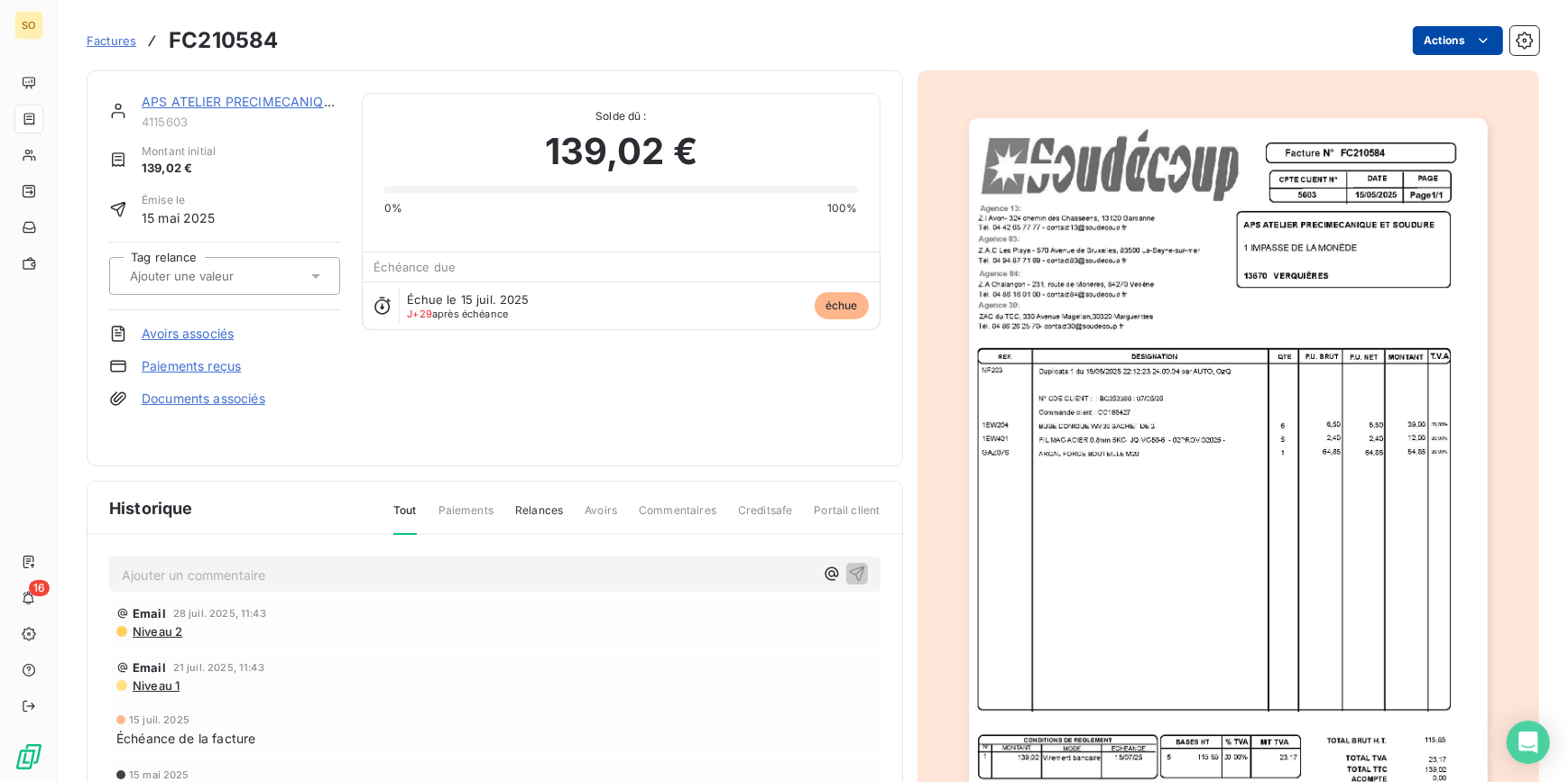
click at [1444, 36] on html "SO 16 Factures FC210584 Actions APS ATELIER PRECIMECANIQUE ET SOUDURE 4115603 M…" at bounding box center [784, 391] width 1568 height 782
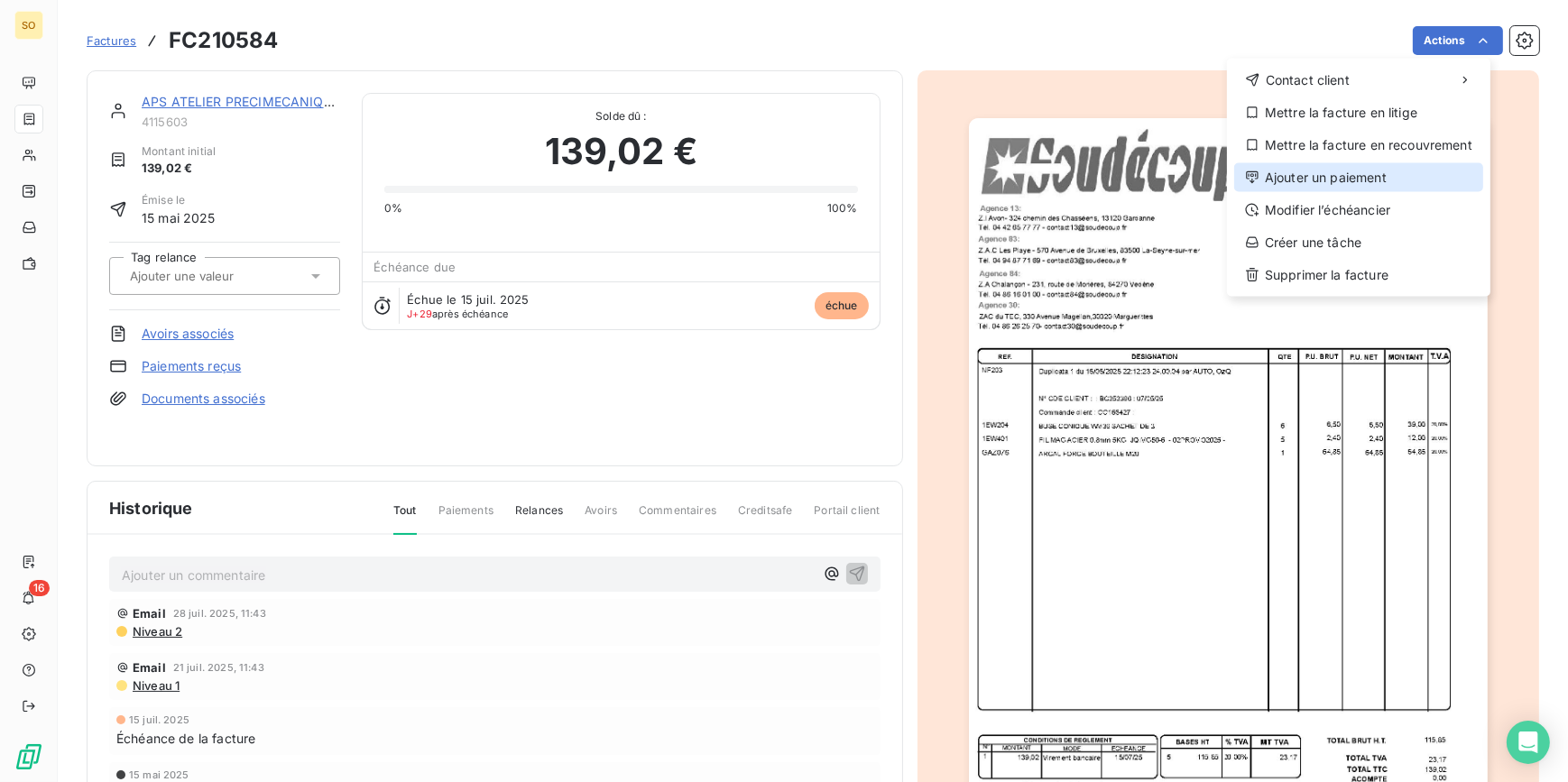
click at [1325, 181] on div "Ajouter un paiement" at bounding box center [1358, 178] width 249 height 29
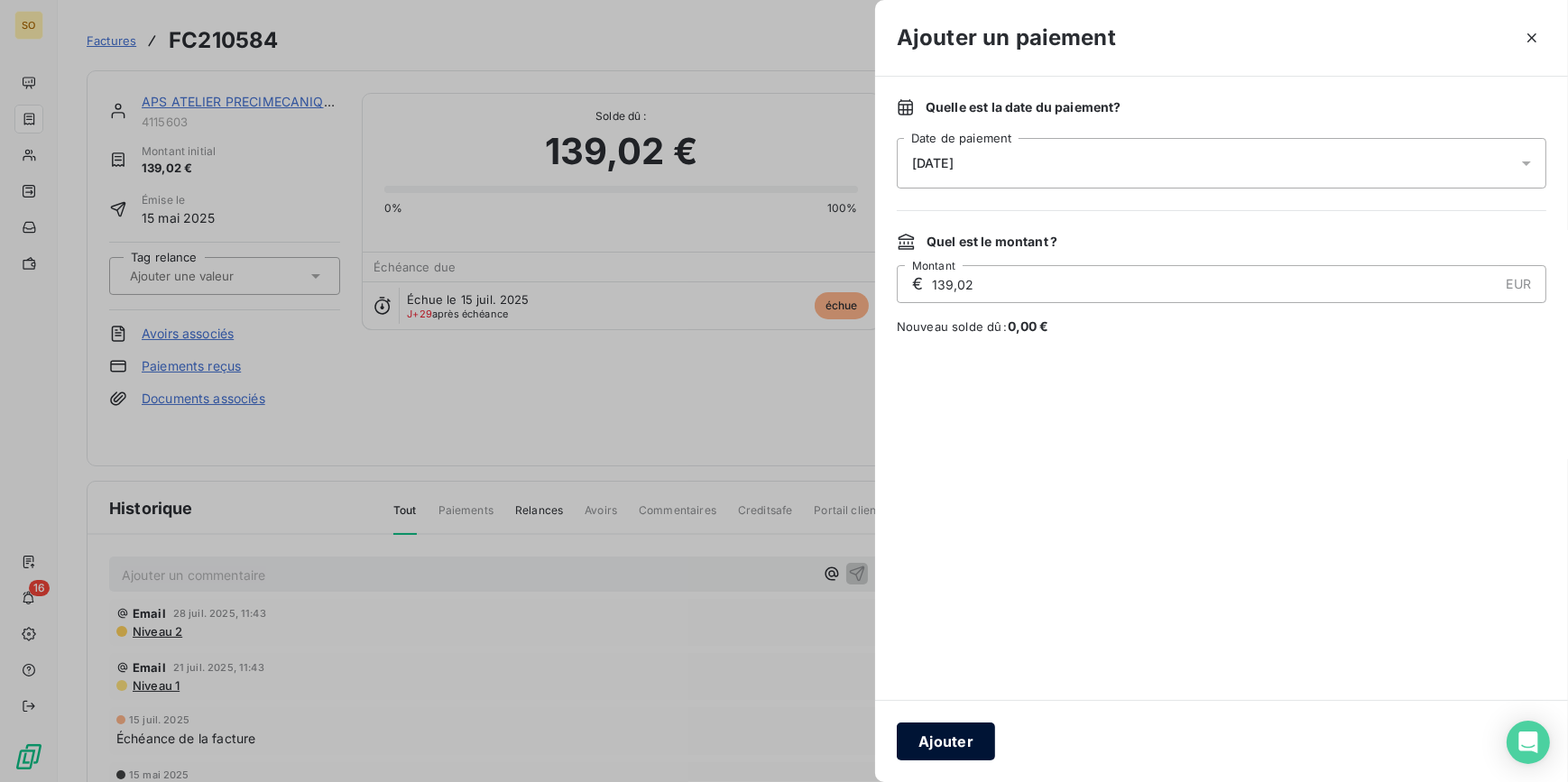
click at [972, 724] on button "Ajouter" at bounding box center [946, 742] width 98 height 38
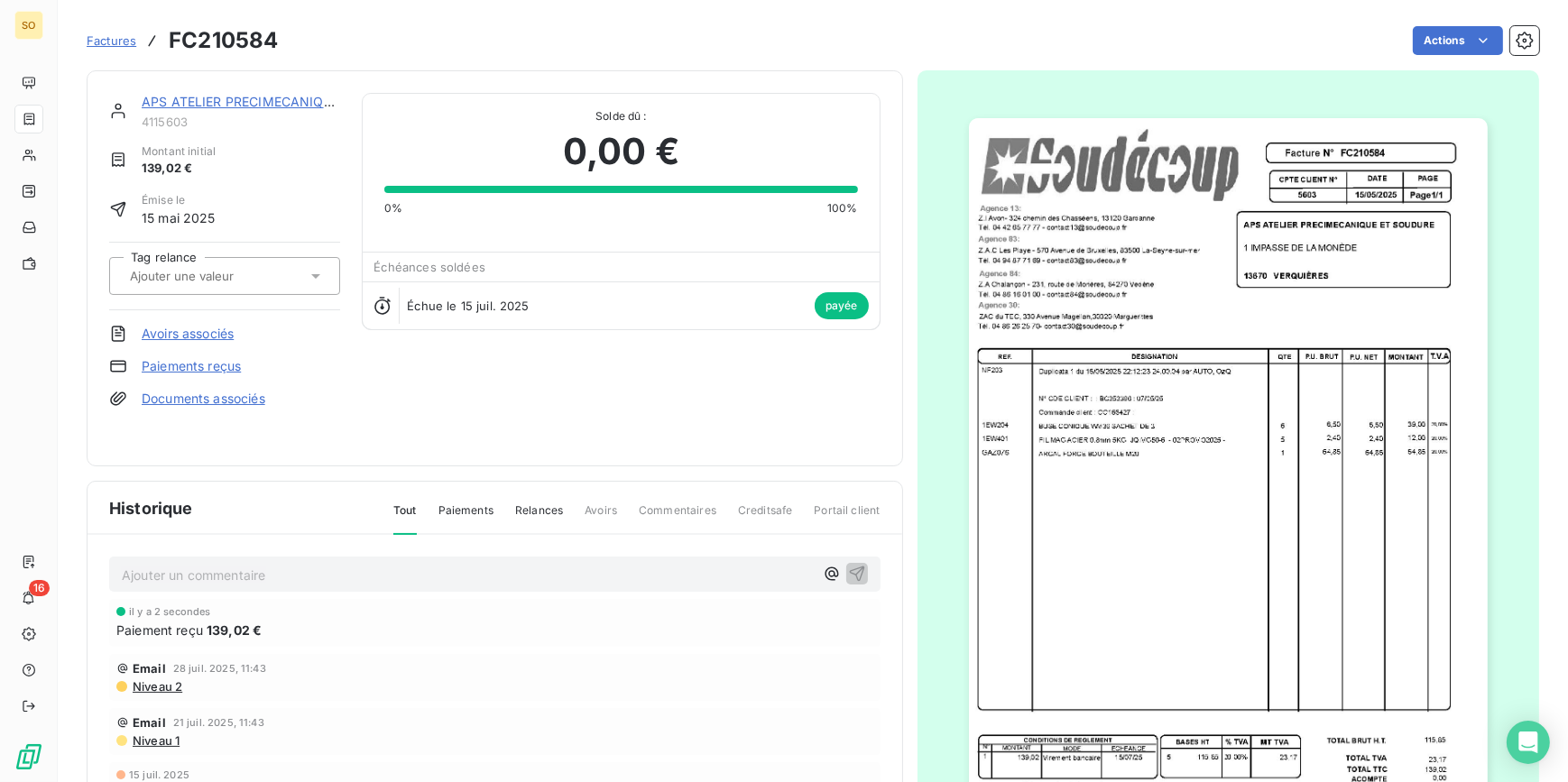
click at [116, 36] on span "Factures" at bounding box center [111, 41] width 49 height 15
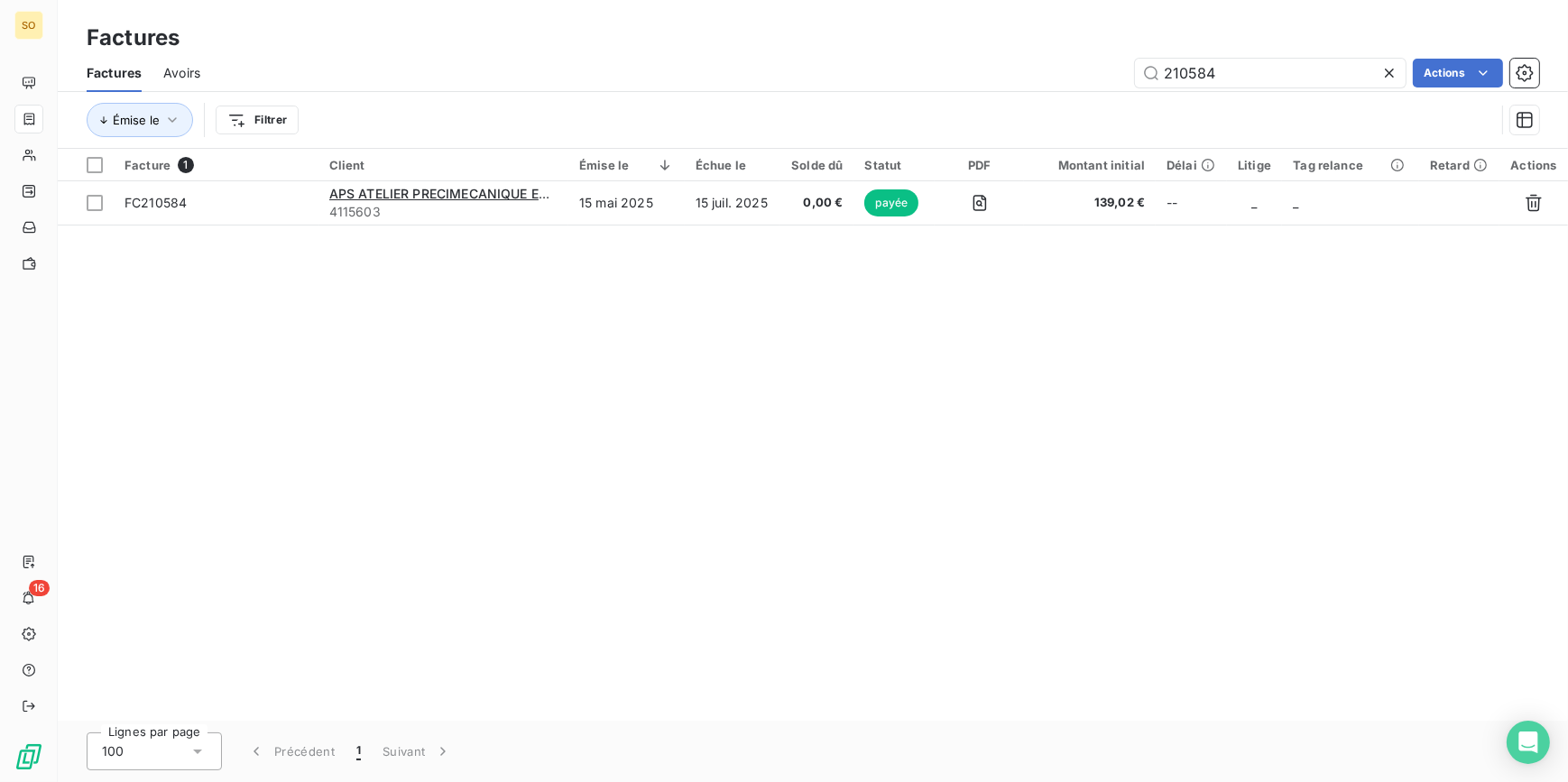
drag, startPoint x: 1174, startPoint y: 68, endPoint x: 1549, endPoint y: 81, distance: 375.2
click at [1549, 81] on div "Factures Avoirs 210584 Actions" at bounding box center [812, 73] width 1510 height 38
type input "211520"
